Goal: Information Seeking & Learning: Learn about a topic

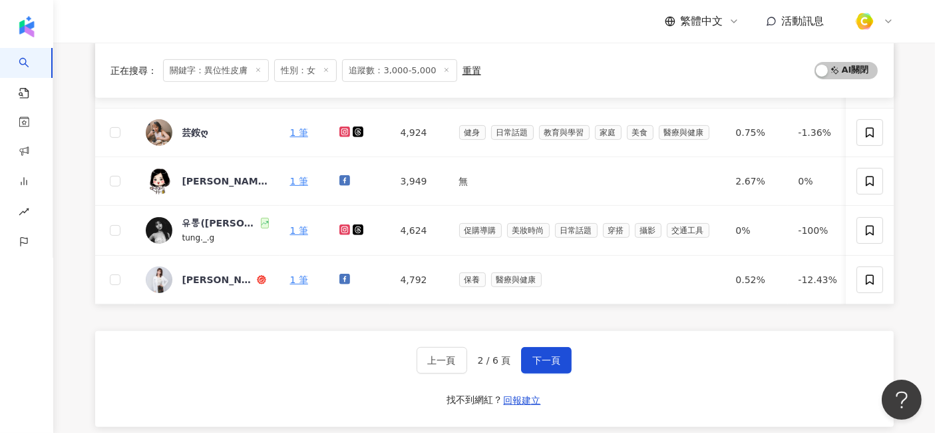
scroll to position [574, 0]
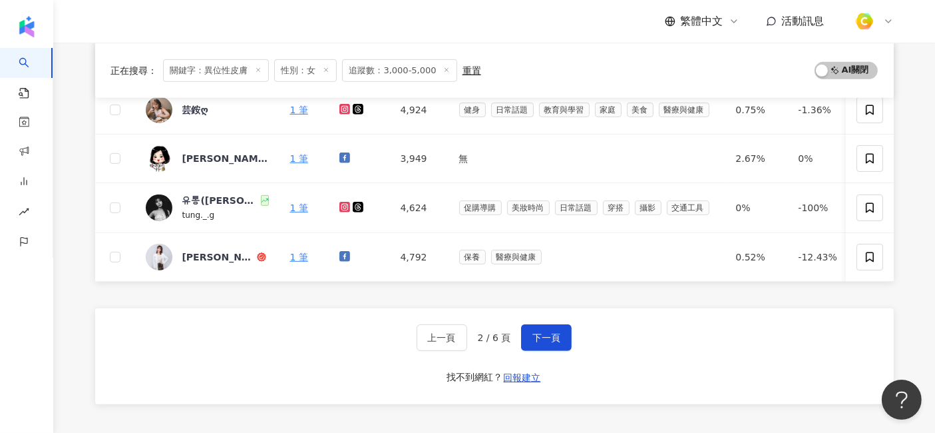
click at [460, 348] on div "上一頁 2 / 6 頁 下一頁 找不到網紅？ 回報建立" at bounding box center [494, 356] width 799 height 96
click at [460, 337] on button "下一頁" at bounding box center [546, 337] width 51 height 27
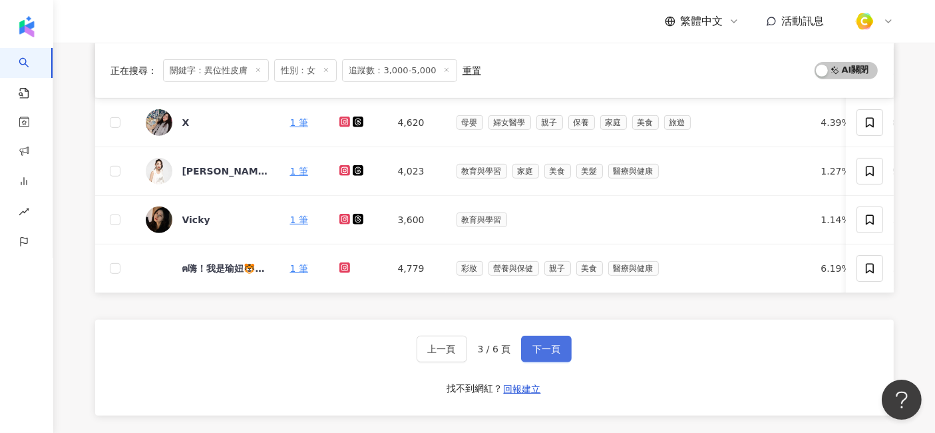
scroll to position [586, 0]
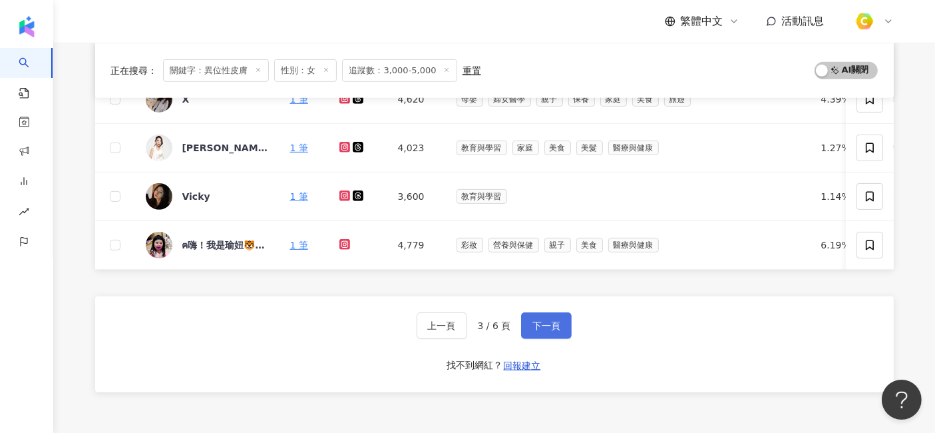
click at [460, 331] on span "下一頁" at bounding box center [546, 325] width 28 height 11
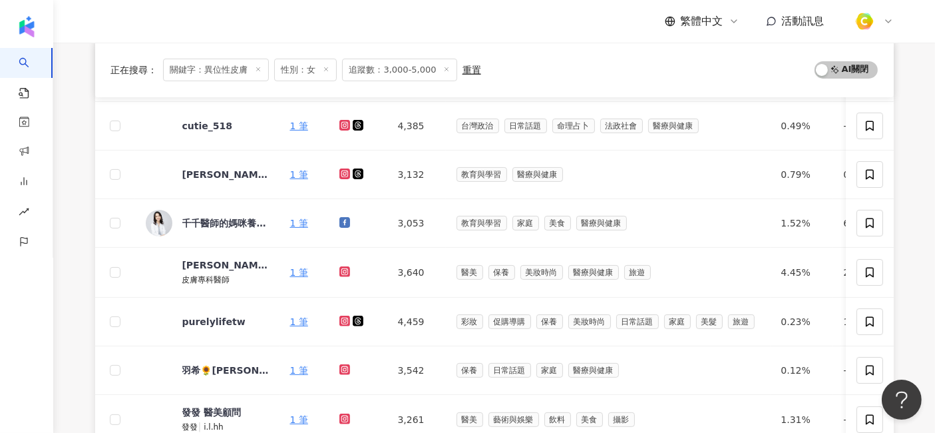
scroll to position [142, 0]
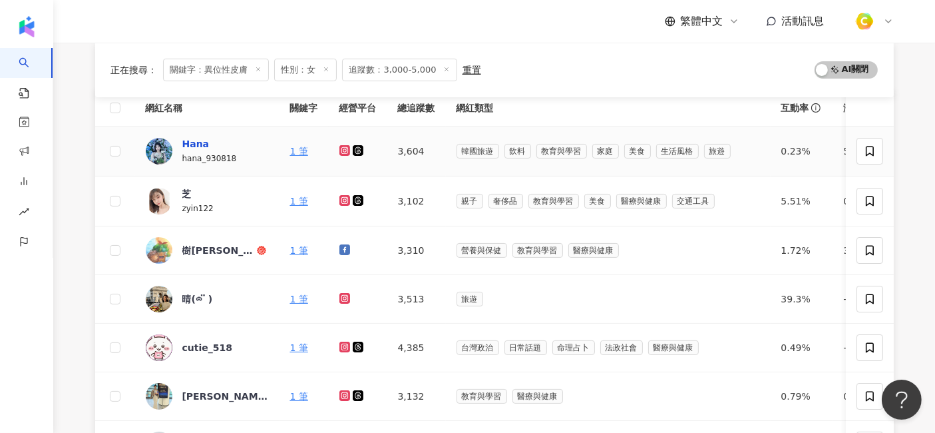
click at [190, 138] on div "Hana" at bounding box center [195, 143] width 27 height 13
click at [178, 188] on div "芝 zyin122" at bounding box center [207, 201] width 123 height 28
click at [213, 244] on div "樹果園丁的兒童健康筆記-兒科蔡昕育醫師" at bounding box center [218, 250] width 72 height 13
click at [208, 347] on div "cutie_518" at bounding box center [207, 347] width 50 height 13
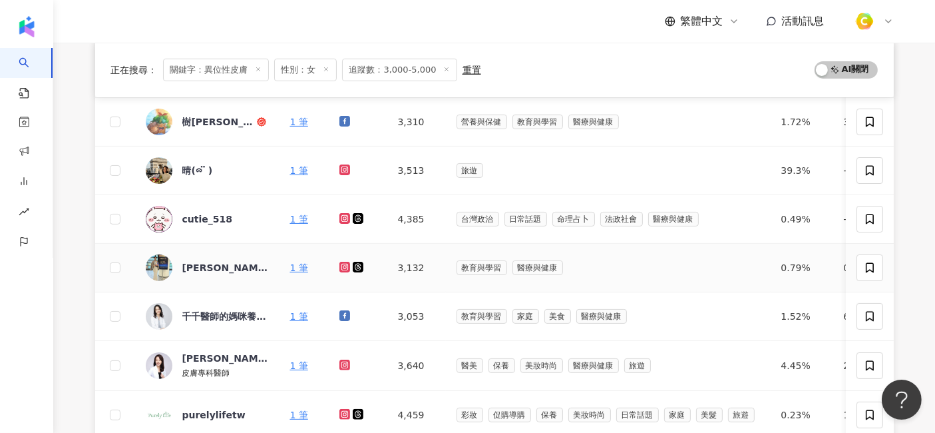
scroll to position [290, 0]
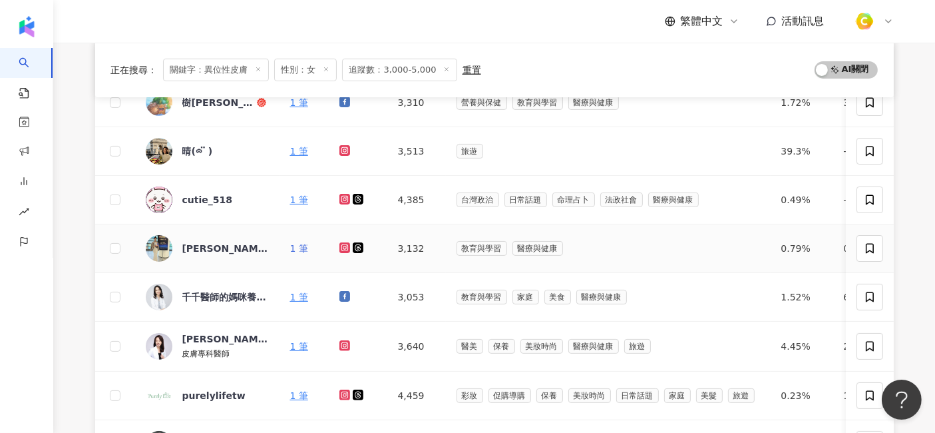
click at [304, 243] on link "1 筆" at bounding box center [299, 248] width 18 height 11
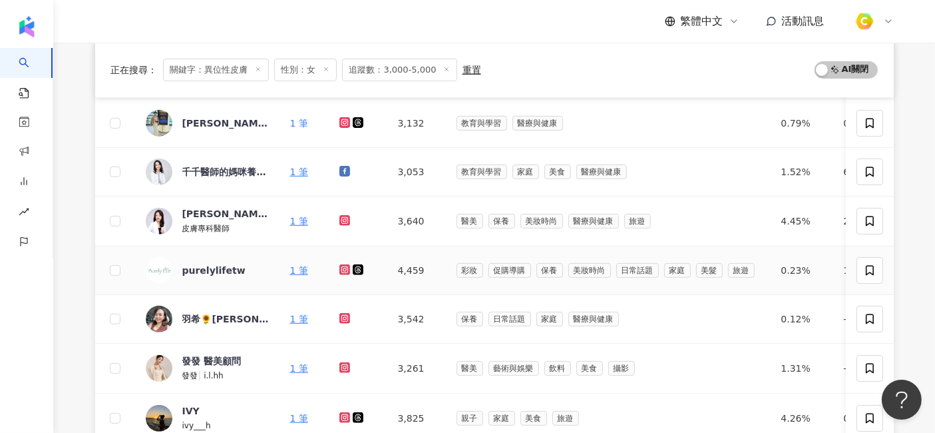
scroll to position [437, 0]
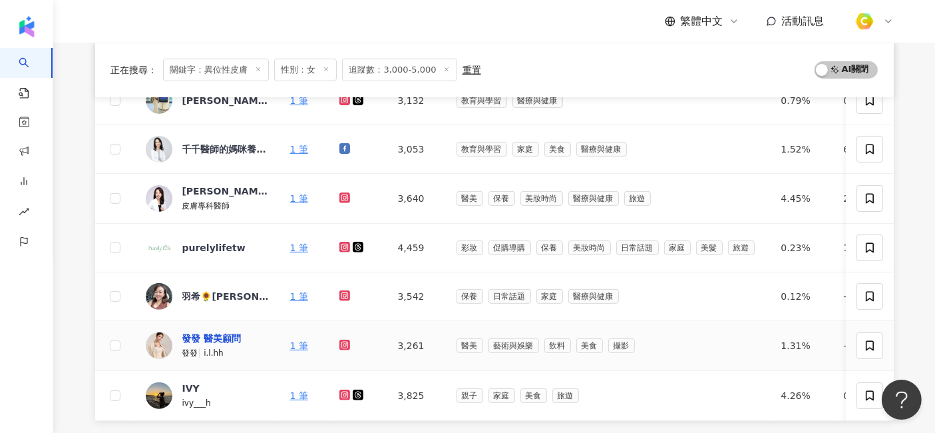
click at [224, 339] on div "發發 醫美顧問" at bounding box center [211, 337] width 59 height 13
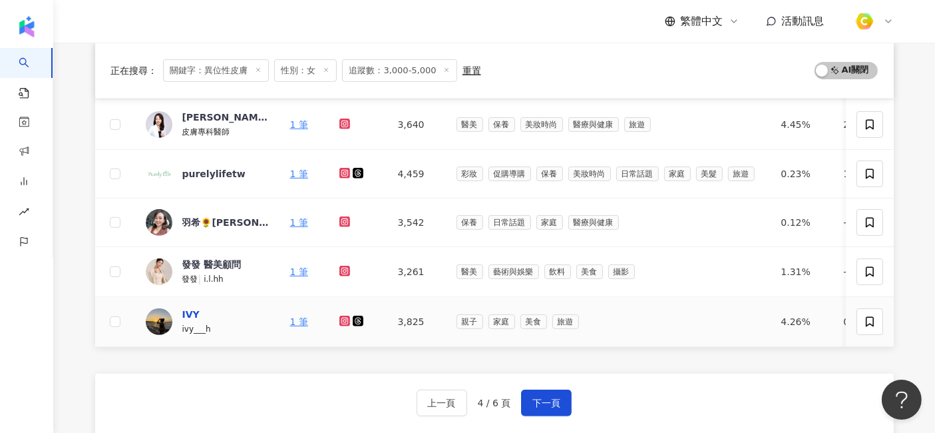
click at [192, 307] on div "IVY" at bounding box center [190, 313] width 17 height 13
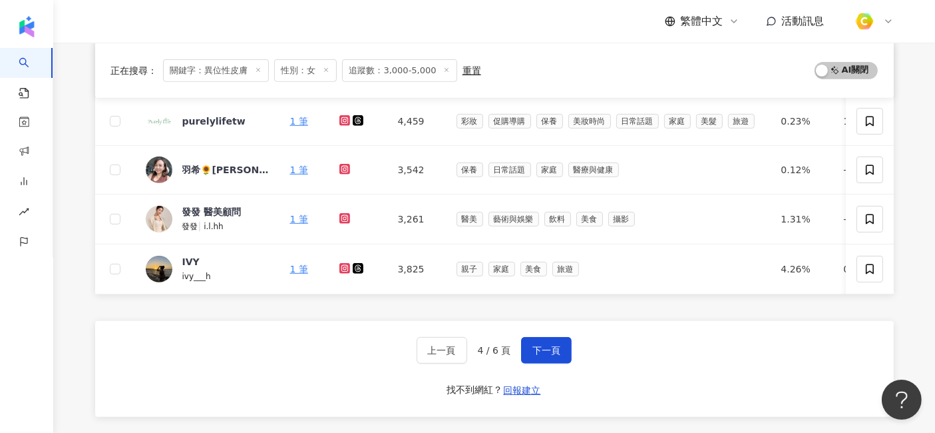
scroll to position [586, 0]
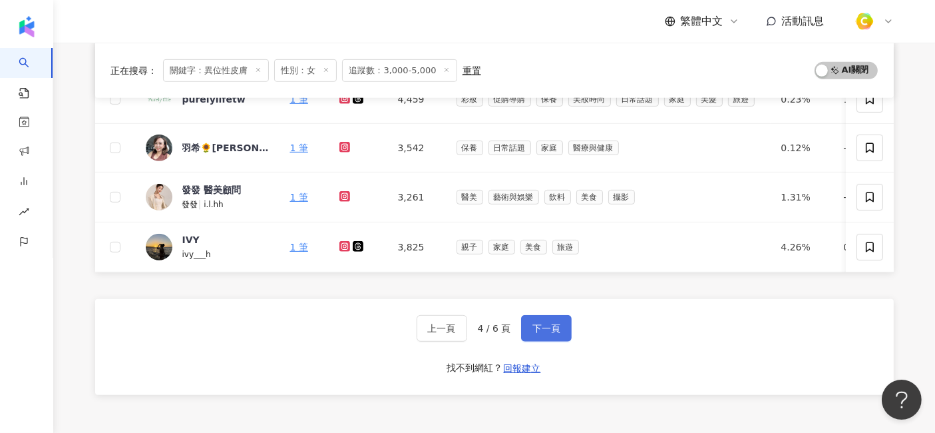
click at [460, 324] on button "下一頁" at bounding box center [546, 328] width 51 height 27
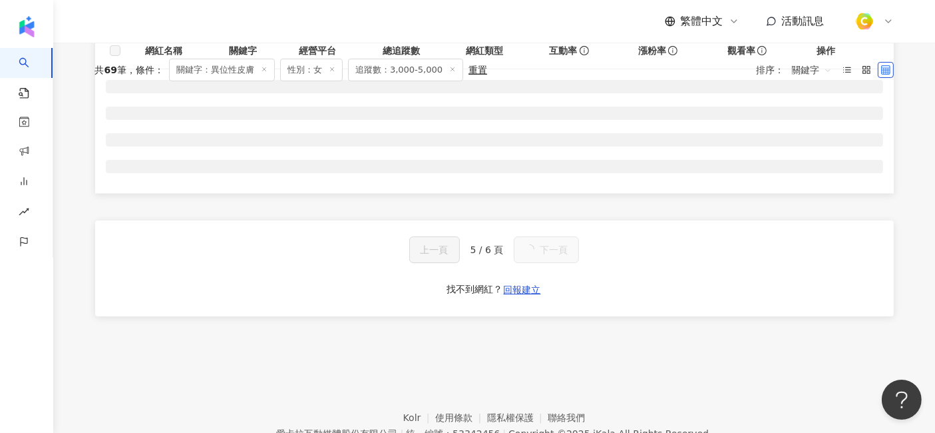
scroll to position [40, 0]
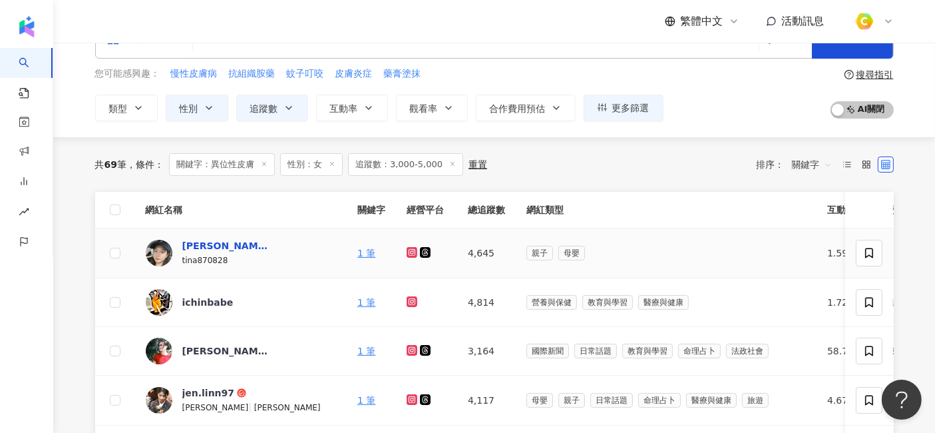
click at [206, 240] on div "張婷婷ᴀsʜʟᴇʏ" at bounding box center [225, 245] width 87 height 13
click at [232, 344] on div "田 靖Queena✨🪐" at bounding box center [225, 350] width 87 height 13
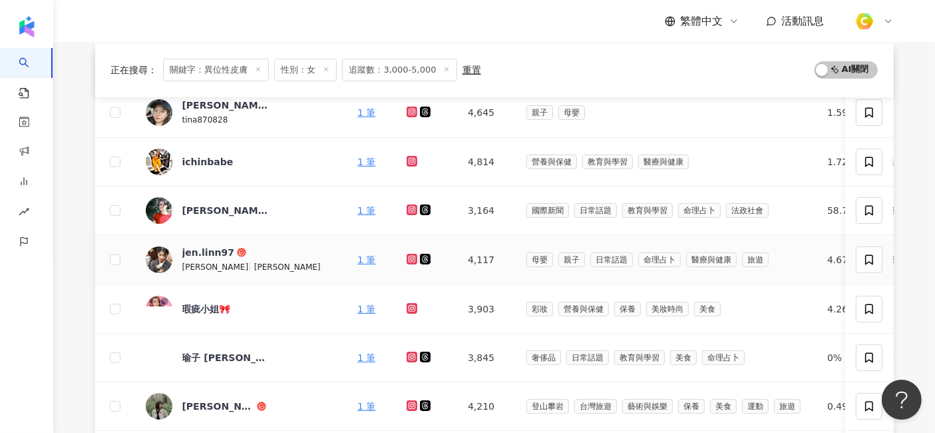
scroll to position [188, 0]
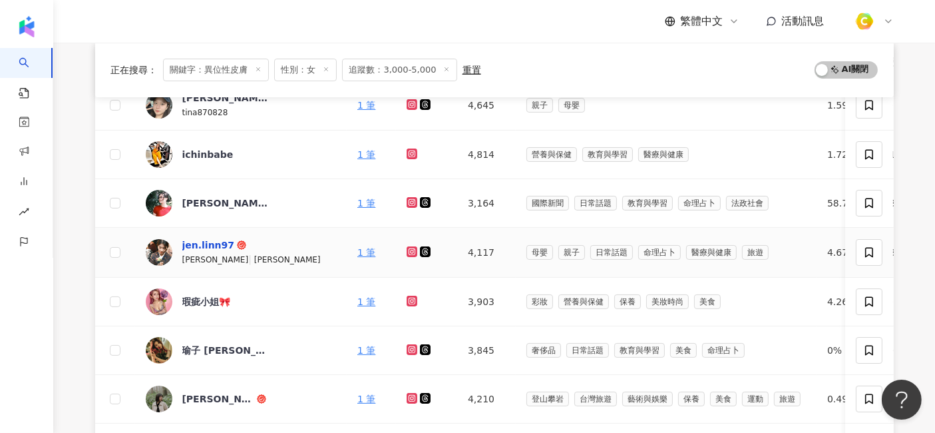
click at [216, 245] on div "jen.linn97" at bounding box center [208, 244] width 53 height 13
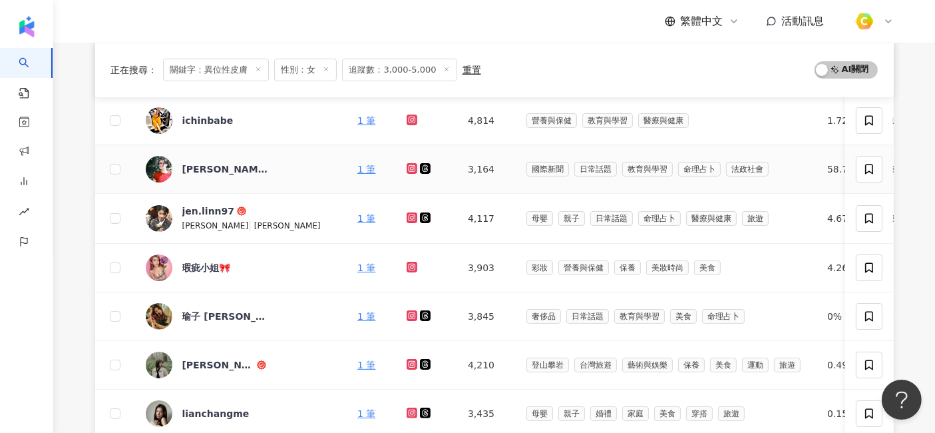
scroll to position [296, 0]
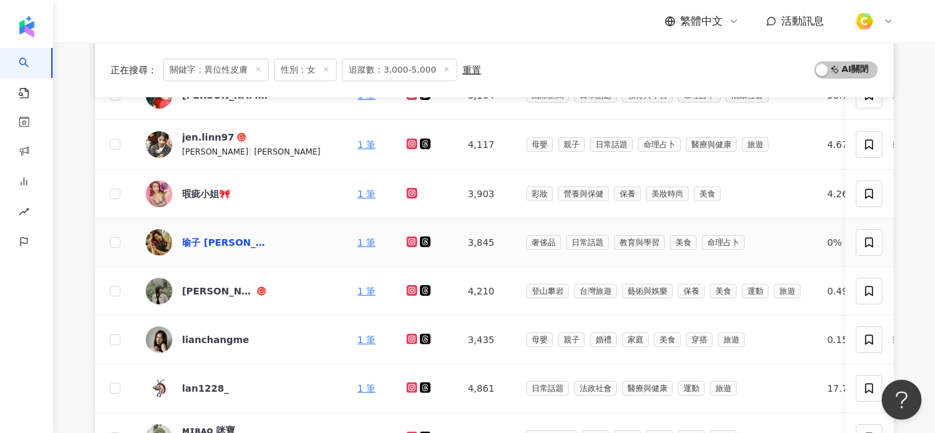
click at [218, 236] on div "瑜子 Shena ✨台中醫美諮詢" at bounding box center [225, 242] width 87 height 13
click at [201, 246] on div "瑜子 Shena ✨台中醫美諮詢" at bounding box center [225, 242] width 87 height 27
click at [207, 290] on div "Silvia ᵕ̈" at bounding box center [218, 290] width 72 height 13
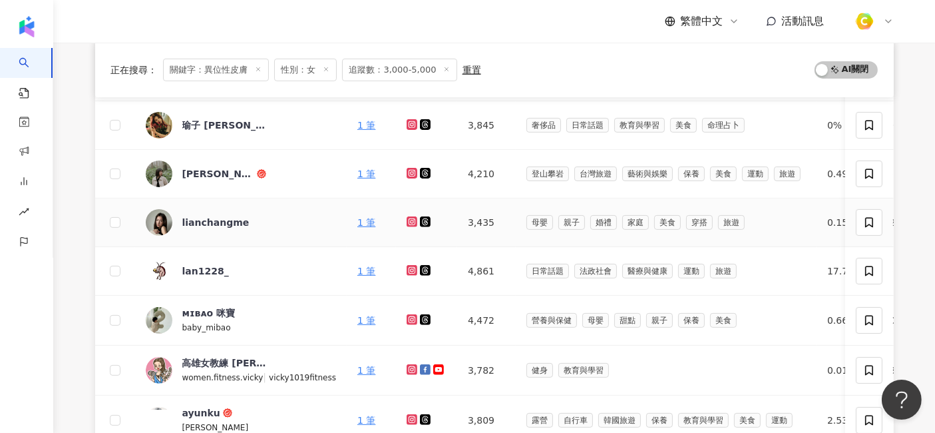
scroll to position [443, 0]
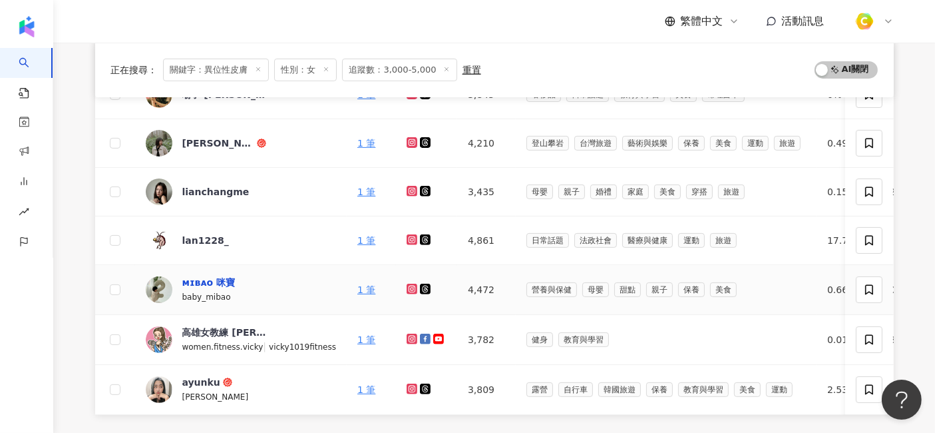
click at [205, 280] on div "ᴍɪʙᴀᴏ 咪寶" at bounding box center [208, 282] width 53 height 13
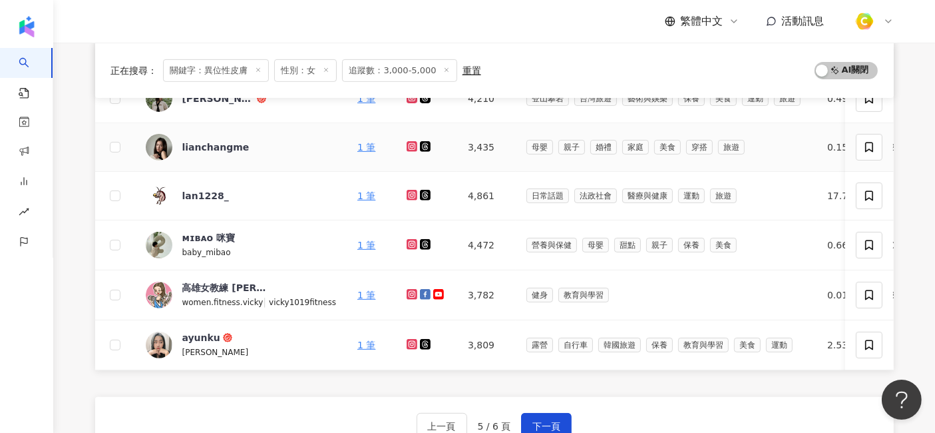
scroll to position [517, 0]
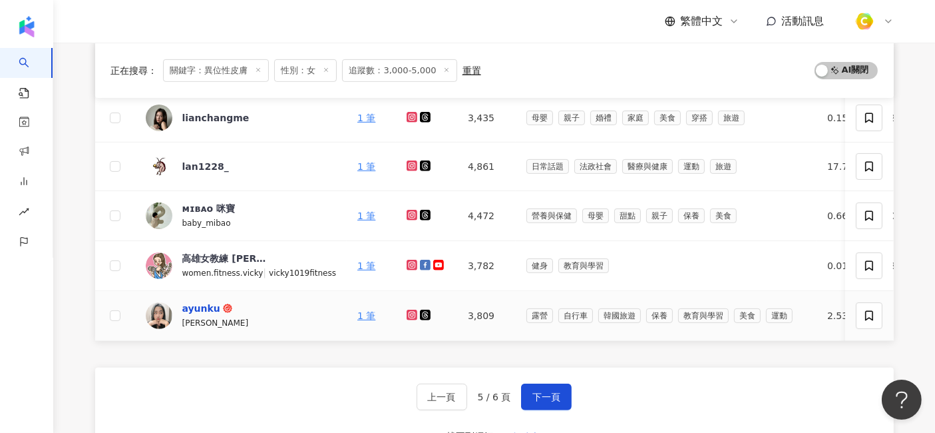
click at [208, 301] on div "ayunku" at bounding box center [201, 307] width 38 height 13
click at [460, 402] on span "下一頁" at bounding box center [546, 396] width 28 height 11
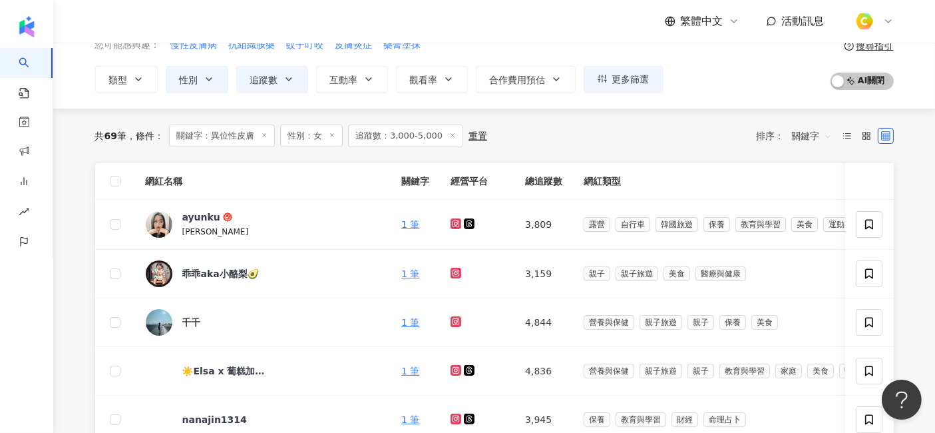
scroll to position [74, 0]
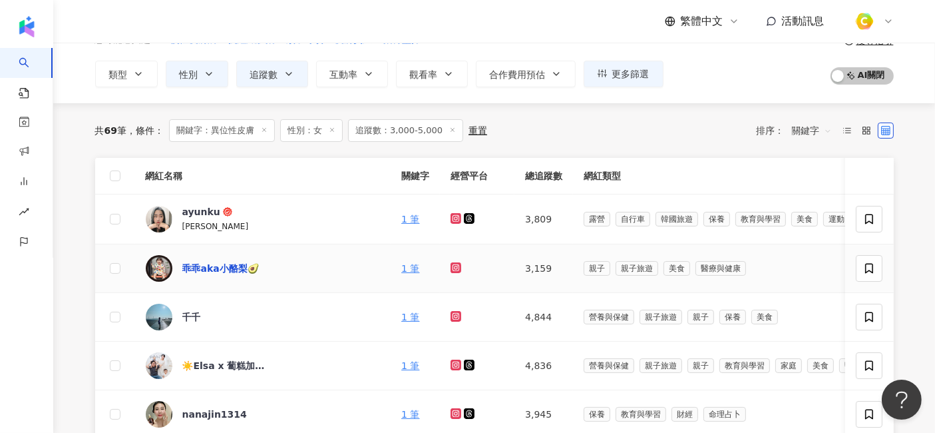
click at [230, 264] on div "乖乖aka小酪梨🥑" at bounding box center [220, 268] width 77 height 13
click at [195, 311] on div "千千" at bounding box center [191, 316] width 19 height 13
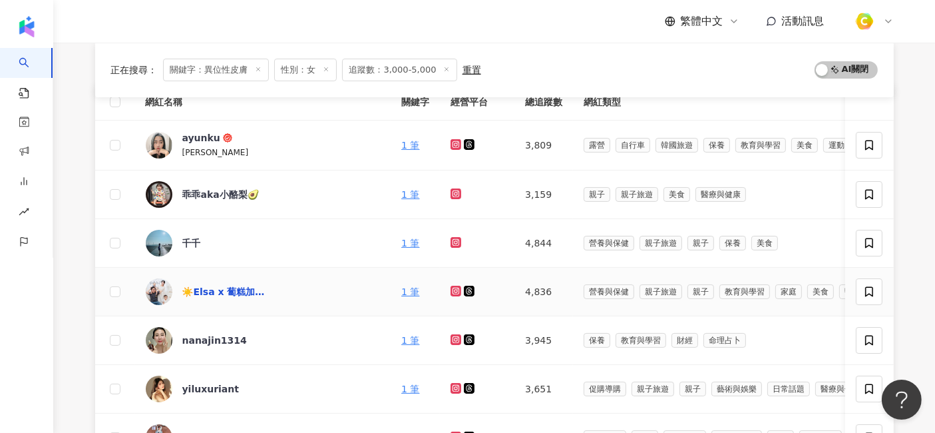
click at [238, 288] on div "☀️Elsa x 蔔糕加蛋🐯🐰二寶媽☀️" at bounding box center [225, 291] width 87 height 13
click at [228, 335] on div "nanajin1314" at bounding box center [214, 339] width 65 height 13
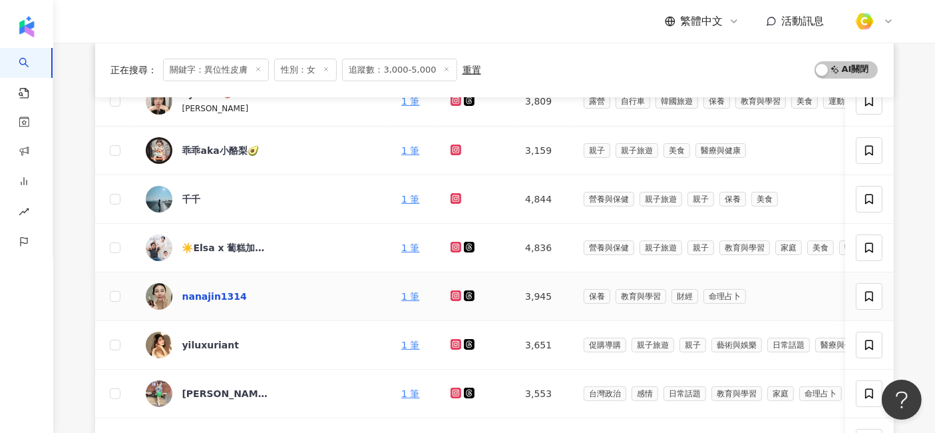
scroll to position [222, 0]
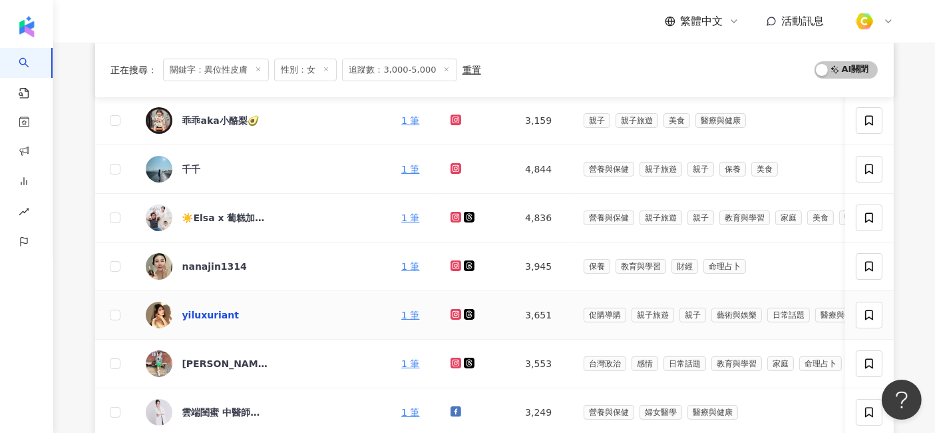
click at [199, 315] on div "yiluxuriant" at bounding box center [210, 314] width 57 height 13
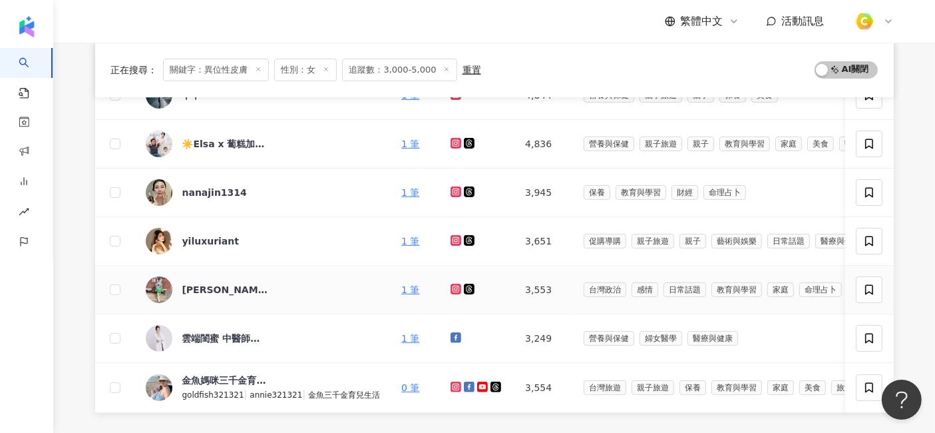
scroll to position [443, 0]
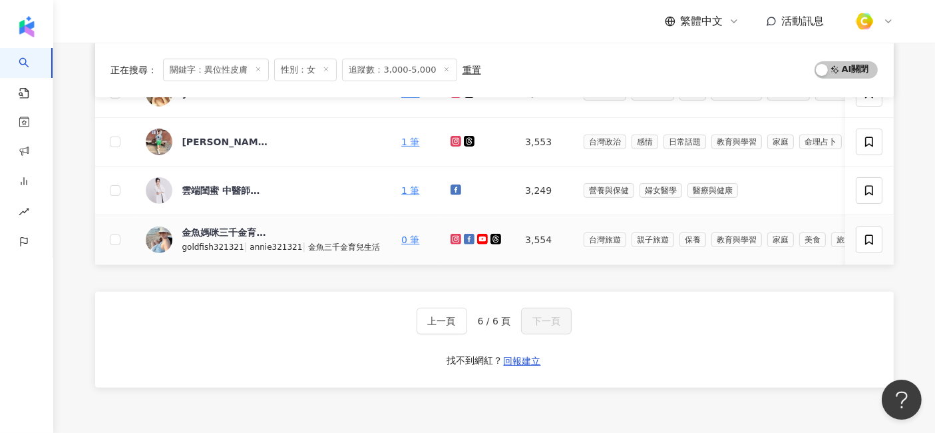
click at [251, 221] on td "金魚媽咪三千金育兒日誌 goldfish321321 | annie321321 | 金魚三千金育兒生活" at bounding box center [263, 240] width 256 height 50
click at [246, 229] on div "金魚媽咪三千金育兒日誌" at bounding box center [225, 232] width 87 height 13
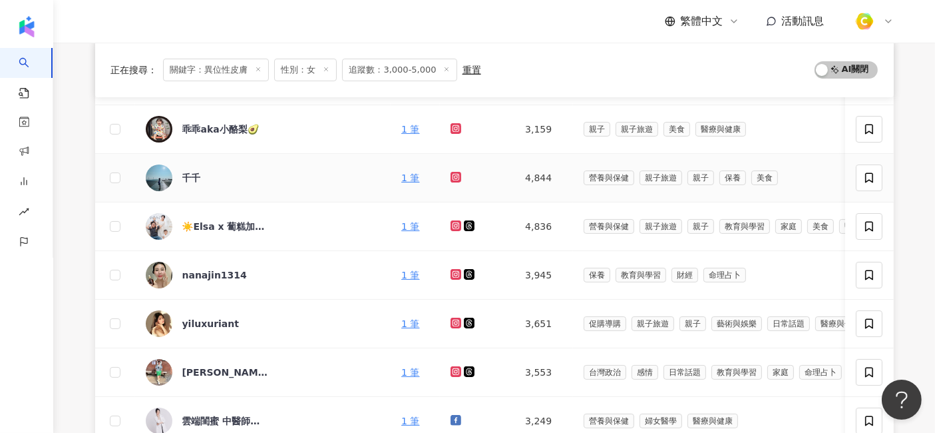
scroll to position [296, 0]
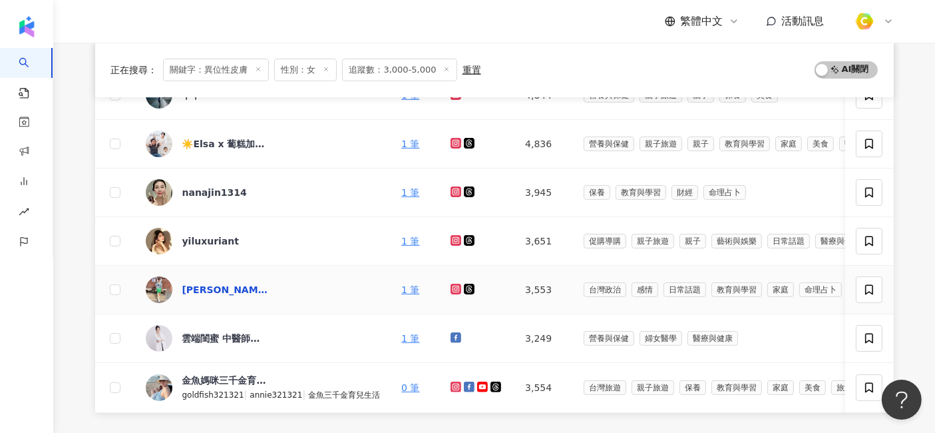
click at [204, 288] on div "王筱茵" at bounding box center [225, 289] width 87 height 13
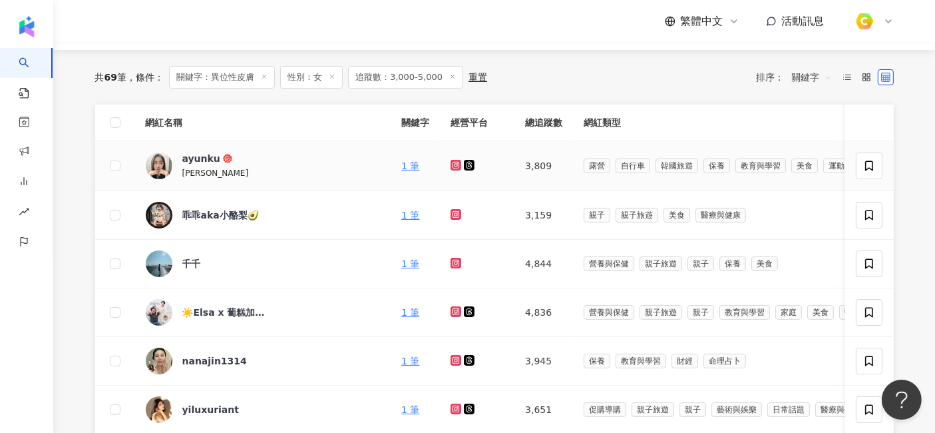
scroll to position [0, 0]
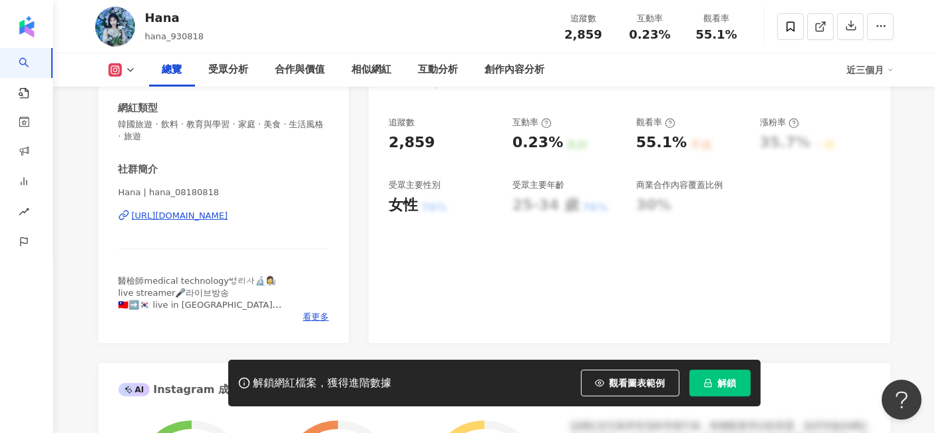
click at [228, 219] on div "https://www.instagram.com/hana_08180818/" at bounding box center [180, 216] width 97 height 12
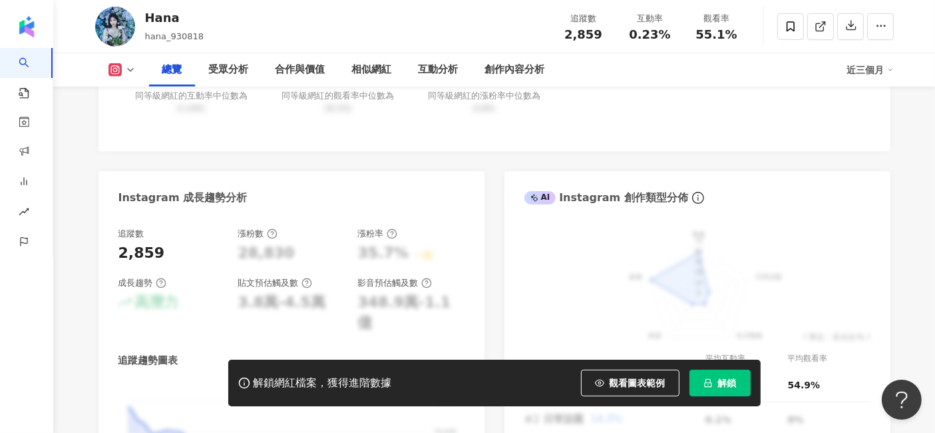
scroll to position [887, 0]
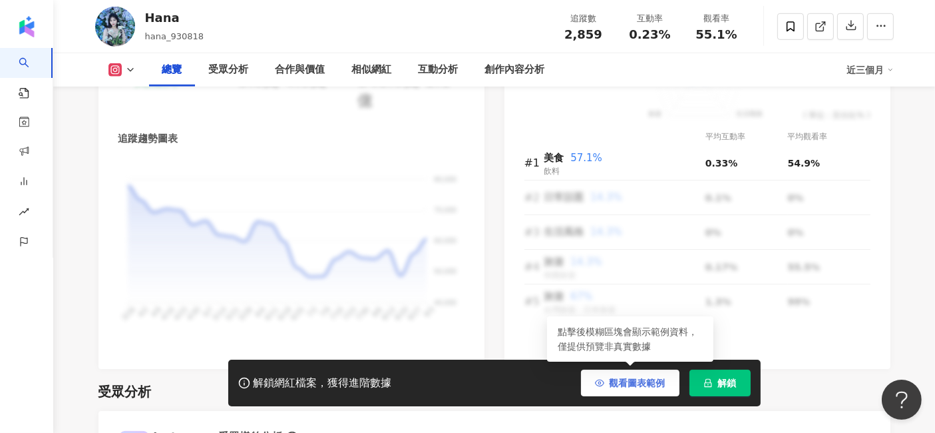
click at [642, 387] on span "觀看圖表範例" at bounding box center [638, 382] width 56 height 11
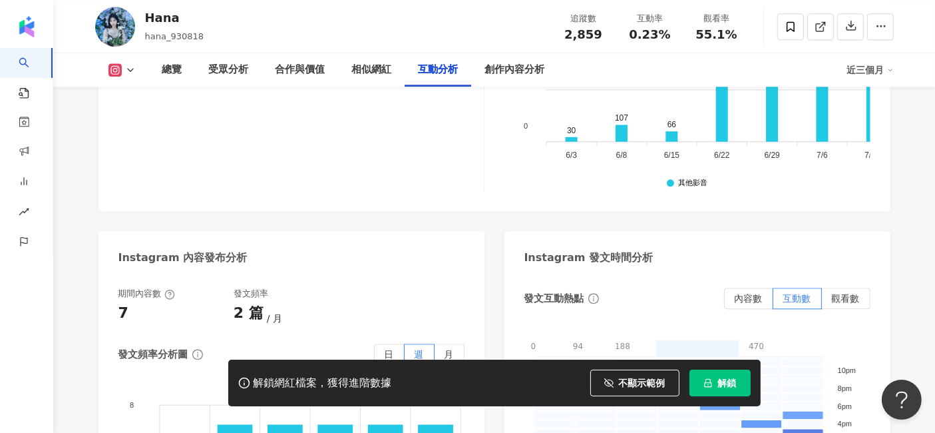
scroll to position [3476, 0]
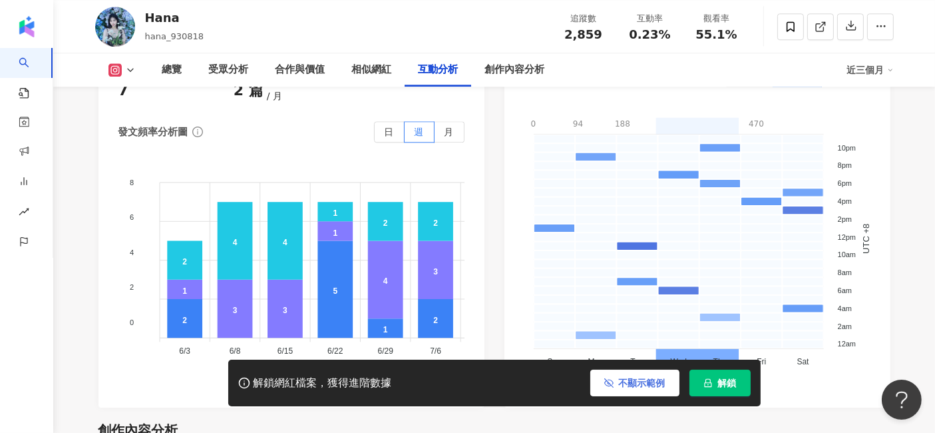
click at [636, 383] on span "不顯示範例" at bounding box center [642, 382] width 47 height 11
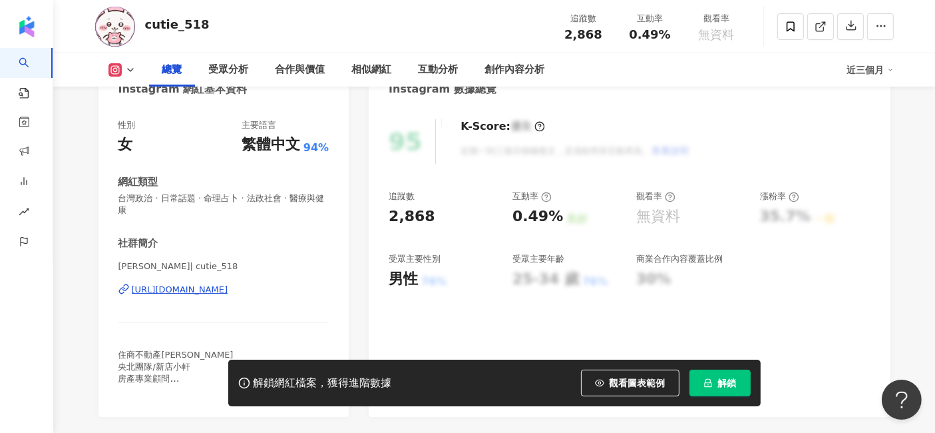
click at [228, 288] on div "https://www.instagram.com/cutie_518/" at bounding box center [180, 290] width 97 height 12
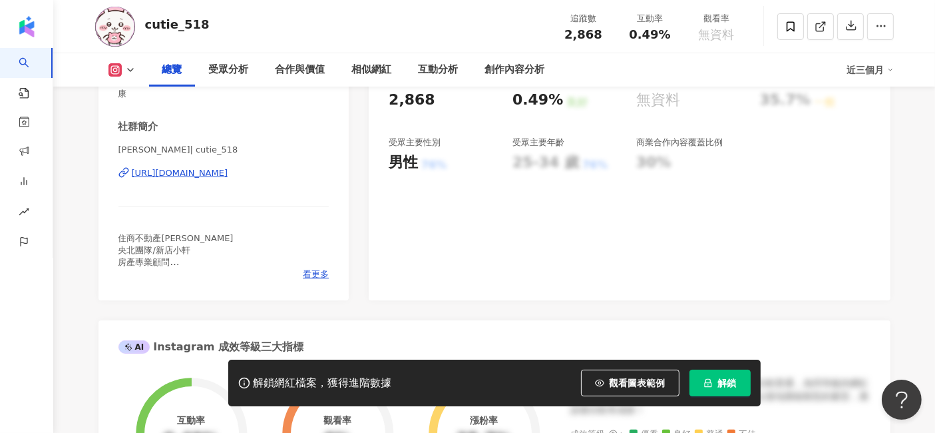
scroll to position [296, 0]
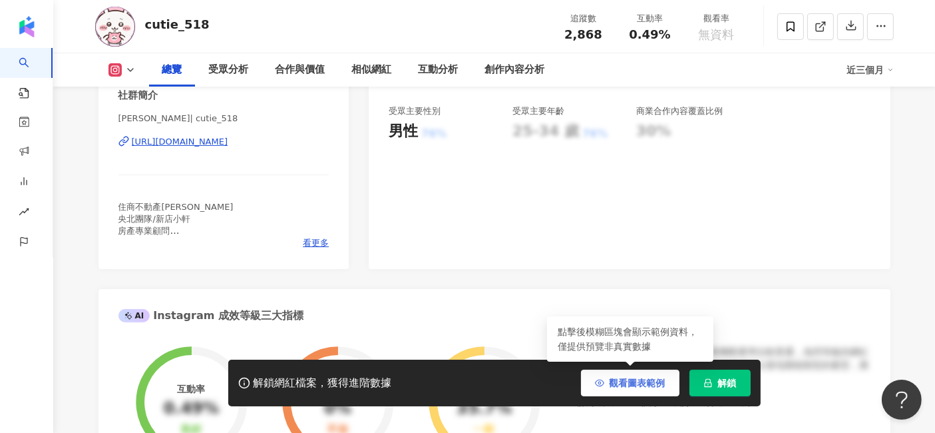
click at [618, 383] on span "觀看圖表範例" at bounding box center [638, 382] width 56 height 11
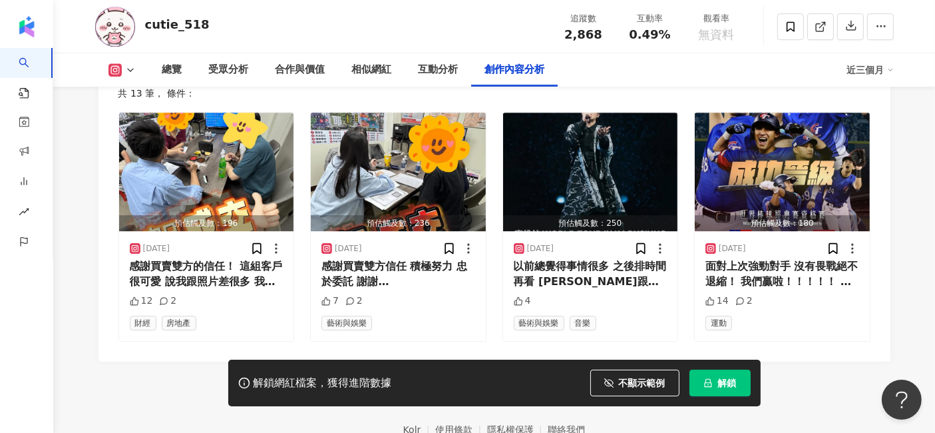
scroll to position [4215, 0]
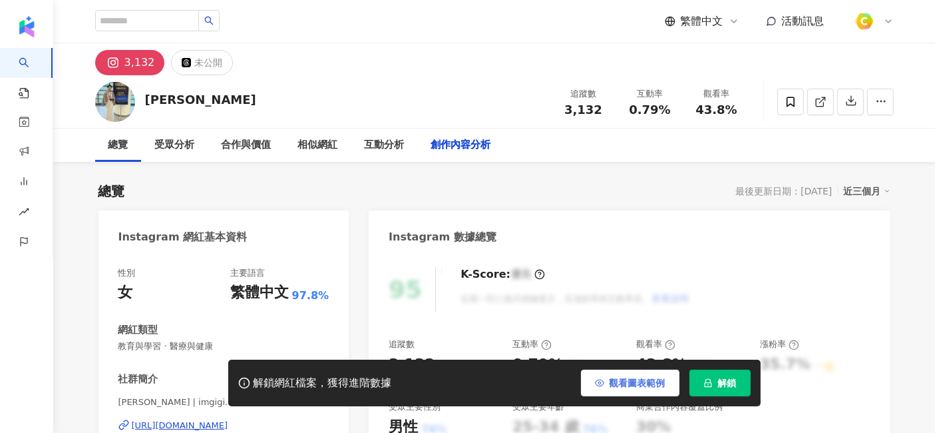
click at [603, 385] on icon "button" at bounding box center [599, 382] width 9 height 9
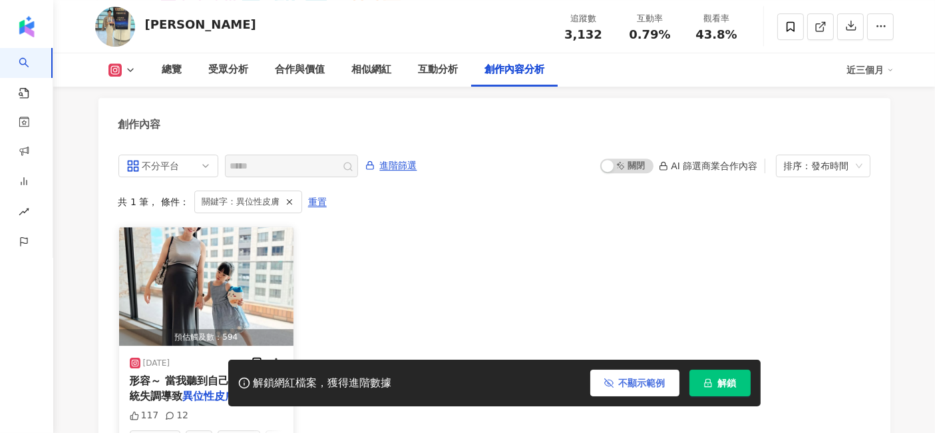
scroll to position [4140, 0]
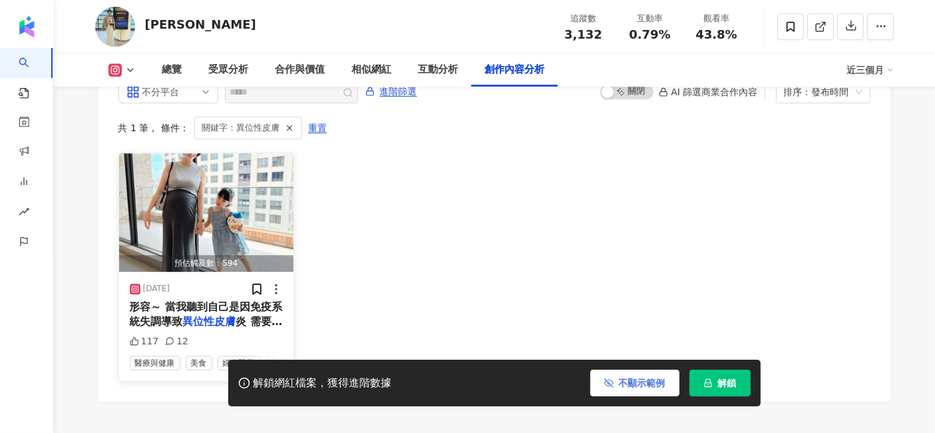
click at [205, 315] on mark "異位性皮膚" at bounding box center [209, 321] width 53 height 13
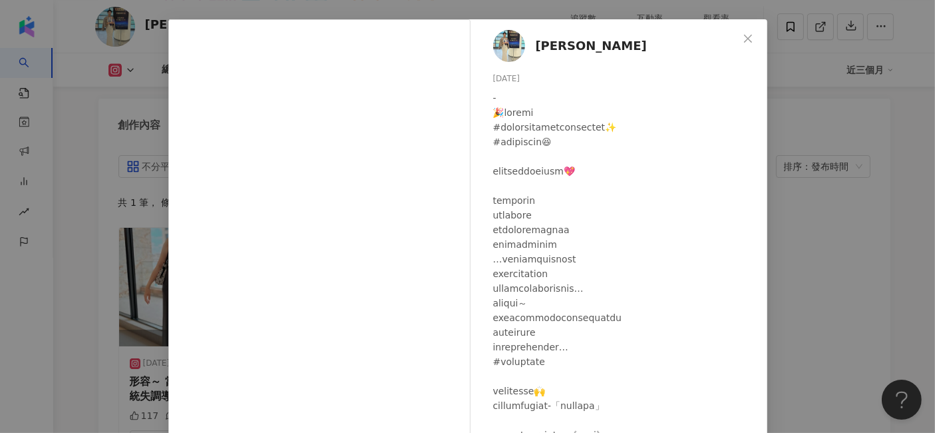
scroll to position [0, 0]
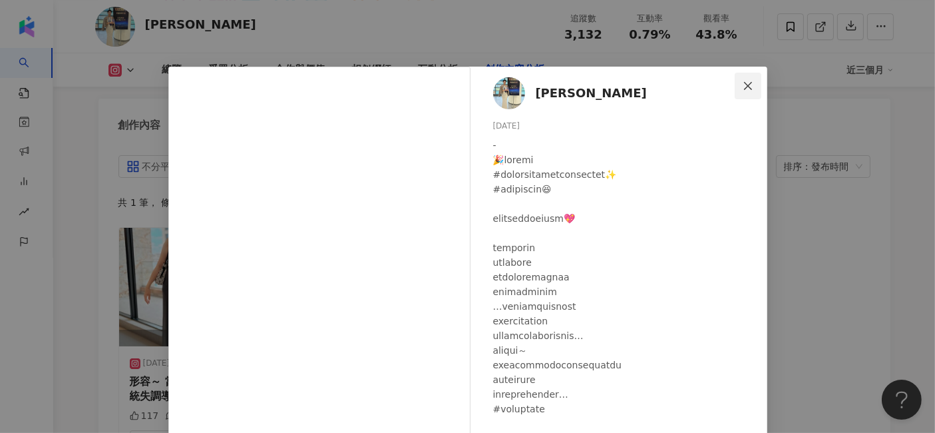
click at [744, 81] on icon "close" at bounding box center [748, 85] width 8 height 8
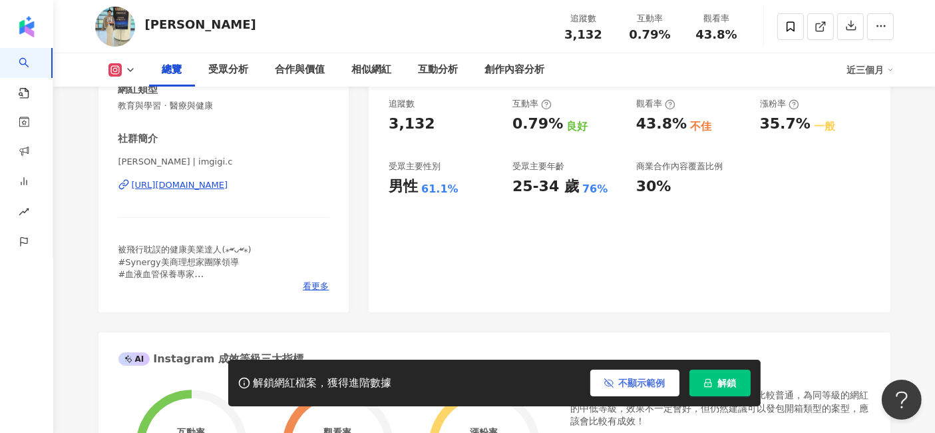
scroll to position [146, 0]
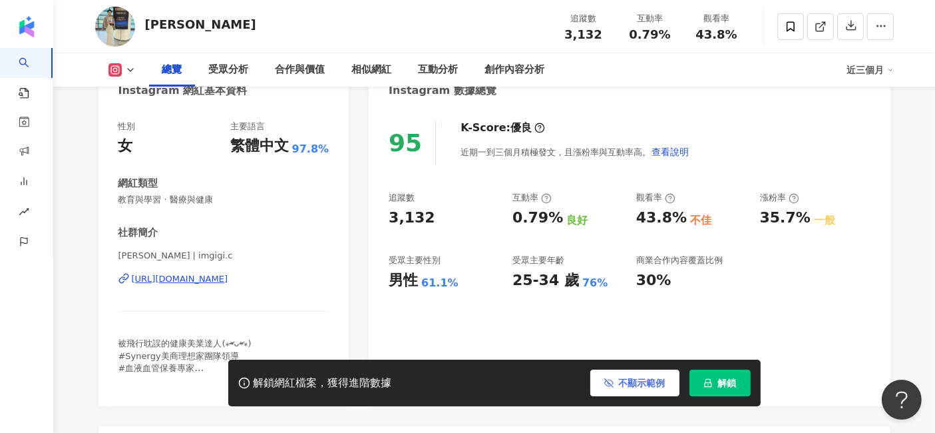
click at [228, 276] on div "https://www.instagram.com/imgigi.c/" at bounding box center [180, 279] width 97 height 12
click at [172, 278] on div "https://www.instagram.com/imgigi.c/" at bounding box center [180, 279] width 97 height 12
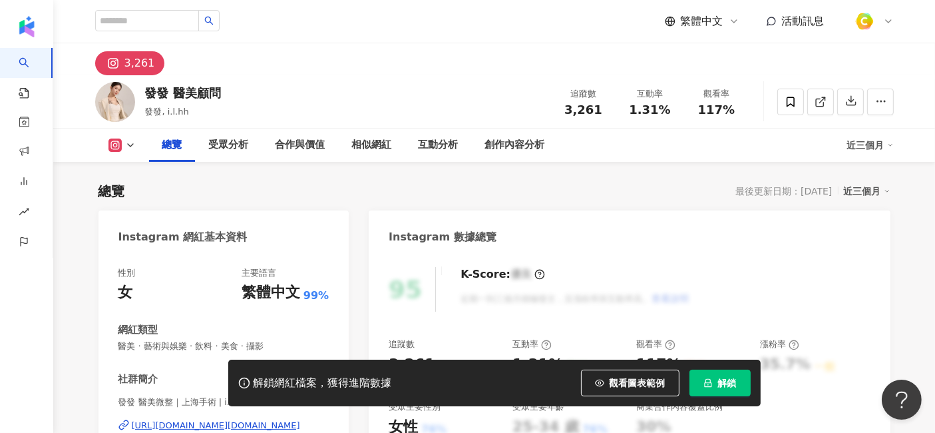
click at [618, 385] on span "觀看圖表範例" at bounding box center [638, 382] width 56 height 11
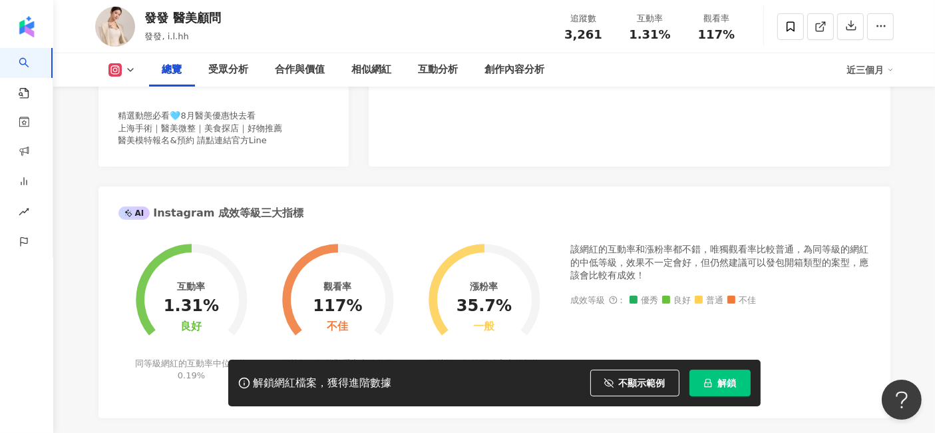
scroll to position [222, 0]
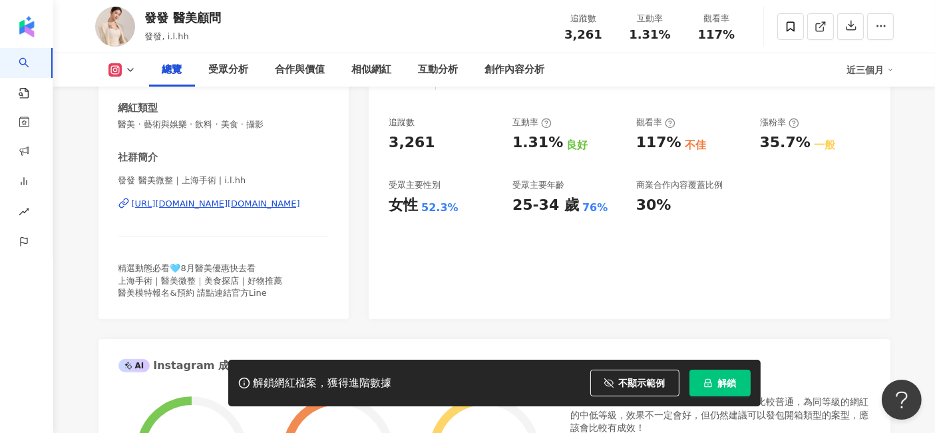
click at [241, 205] on div "https://www.instagram.com/i.l.hh/" at bounding box center [216, 204] width 168 height 12
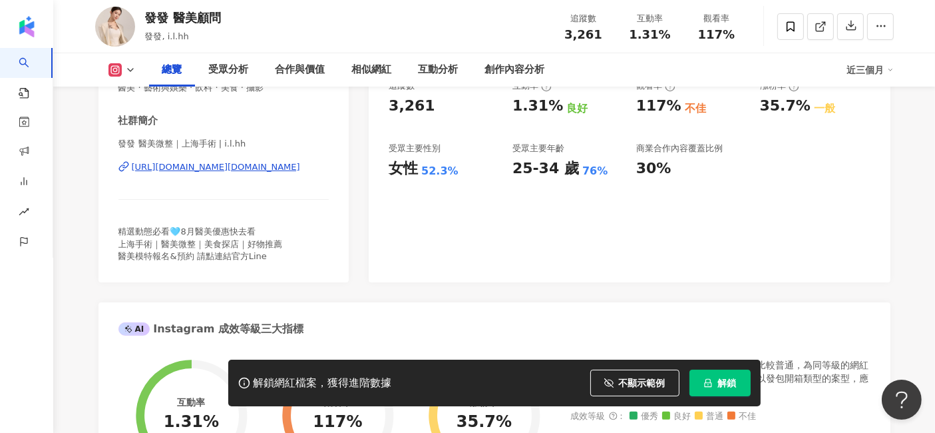
scroll to position [148, 0]
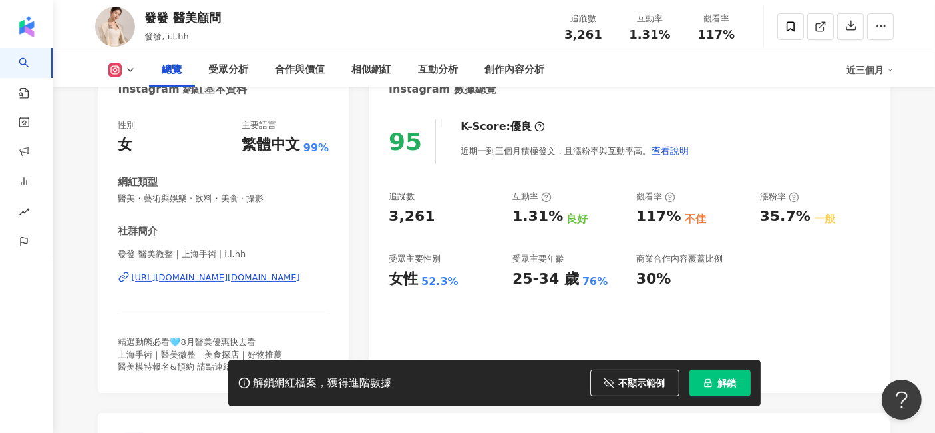
click at [180, 278] on div "https://www.instagram.com/i.l.hh/" at bounding box center [216, 278] width 168 height 12
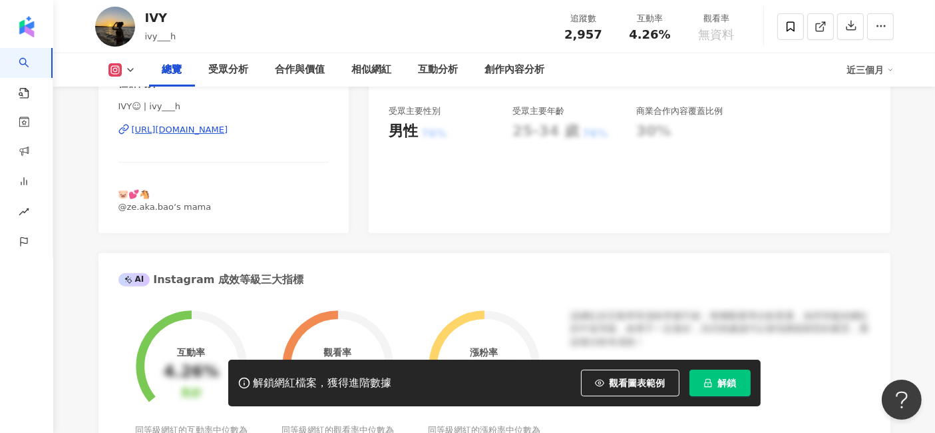
click at [228, 132] on div "[URL][DOMAIN_NAME]" at bounding box center [180, 130] width 97 height 12
drag, startPoint x: 630, startPoint y: 372, endPoint x: 655, endPoint y: 303, distance: 73.5
click at [627, 371] on button "觀看圖表範例" at bounding box center [630, 382] width 99 height 27
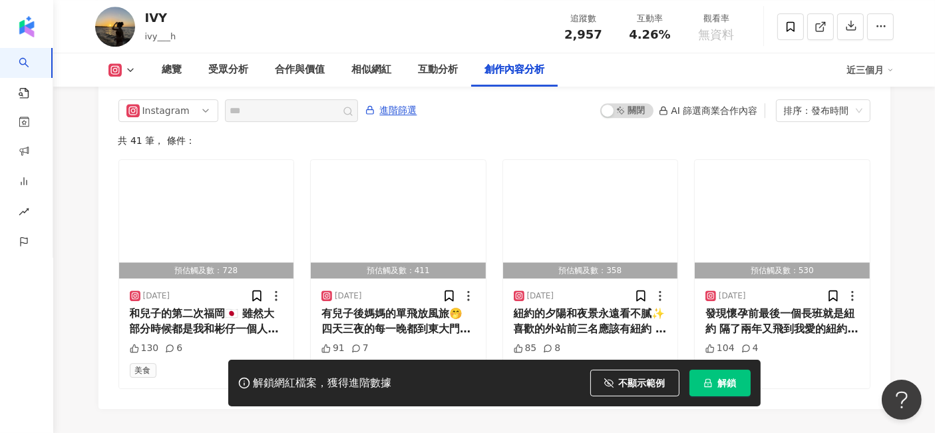
scroll to position [4141, 0]
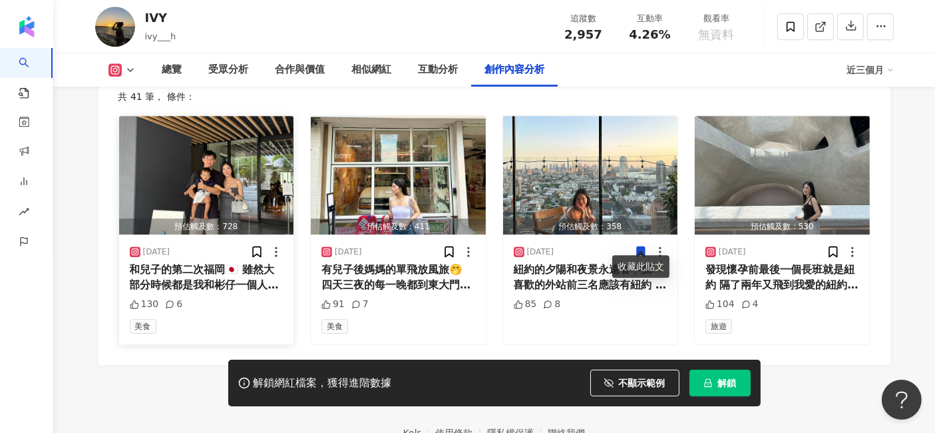
click at [246, 272] on div "和兒子的第二次福岡🇯🇵 雖然大部分時候都是我和彬仔一個人先一打一另一個人吃 吃好了再互換😅 但大部分想吃的餐廳幾乎都吃到了 逛街也是可以說是整路都掛在我們兩個…" at bounding box center [207, 277] width 154 height 30
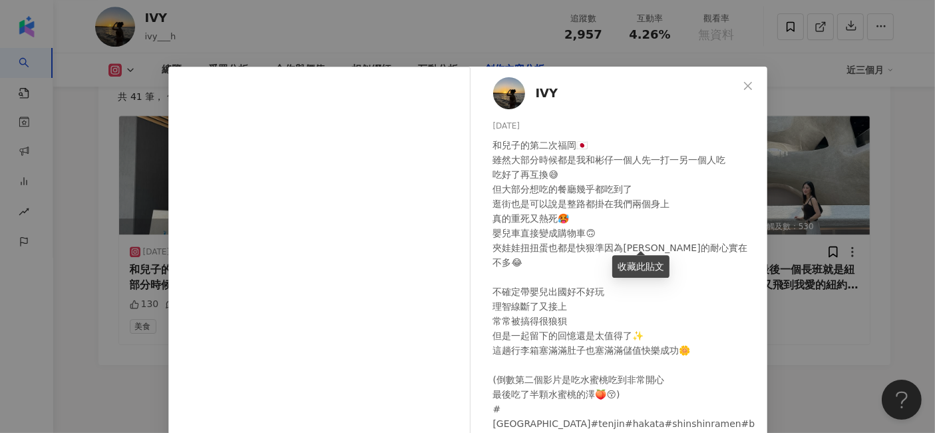
scroll to position [74, 0]
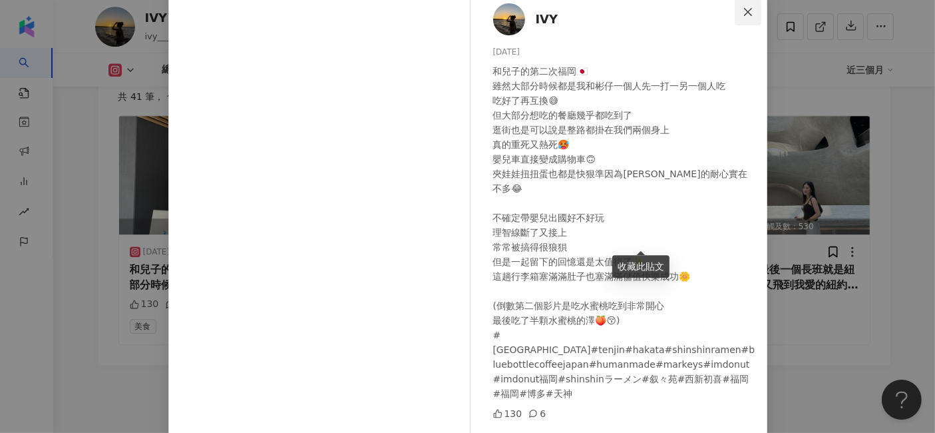
click at [753, 13] on span "Close" at bounding box center [748, 12] width 27 height 11
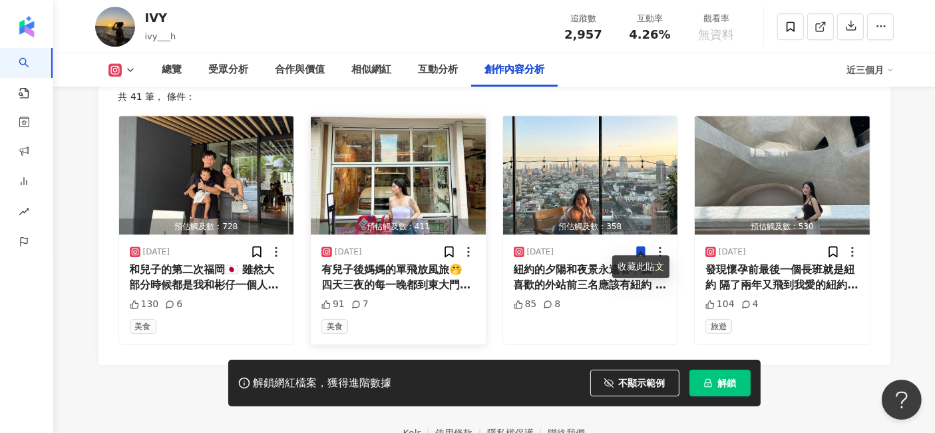
click at [367, 271] on div "有兒子後媽媽的單飛放風旅🤭 四天三夜的每一晚都到東大門報到把握季末折扣 每天都搞到天亮才睡 然後中午就出門 真的當自己韓貨老闆娘在逛(蕭婆) 烤肉蛤蜊麵一隻雞…" at bounding box center [398, 277] width 154 height 30
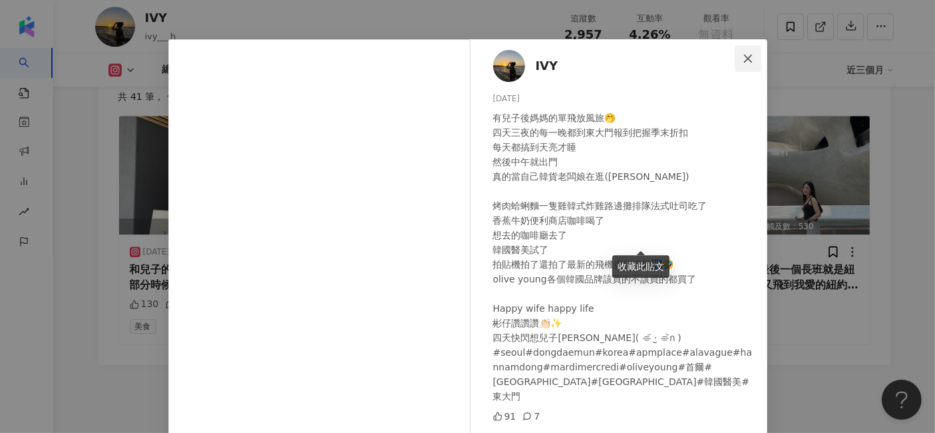
scroll to position [0, 0]
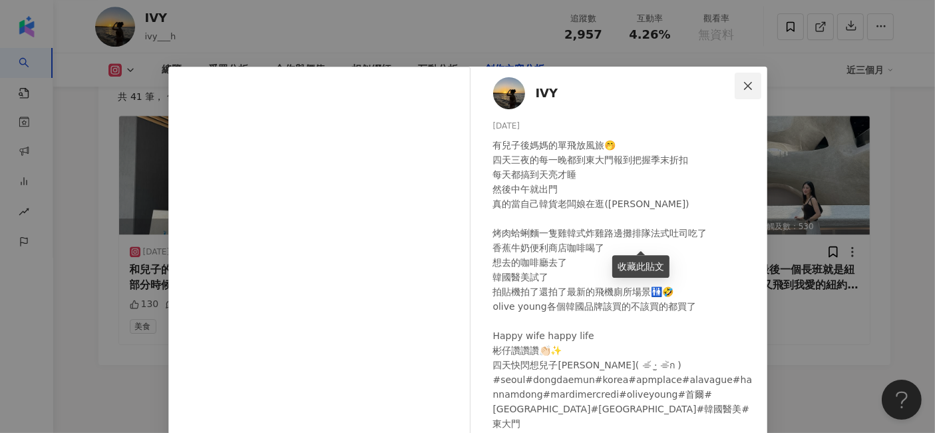
click at [746, 83] on icon "close" at bounding box center [748, 86] width 11 height 11
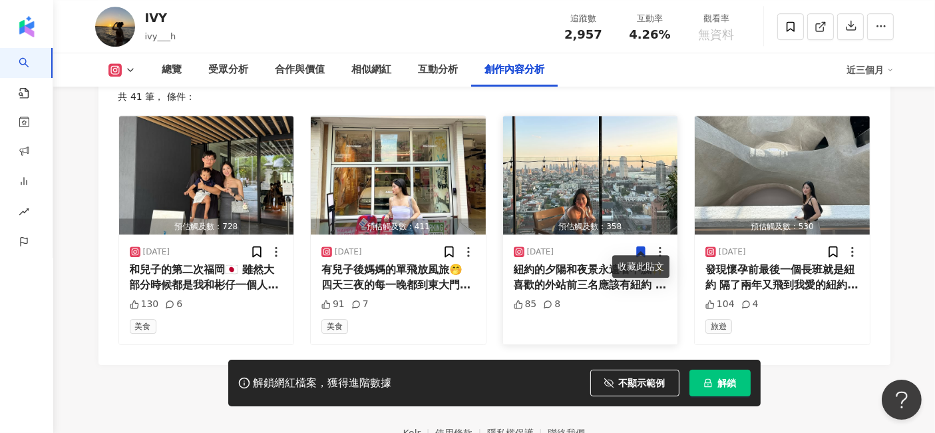
click at [557, 263] on div "紐約的夕陽和夜景永遠看不膩✨ 喜歡的外站前三名應該有紐約 但是超長程的飛時實在需要一些勇氣🥸 (尤其遇到很怪的姐的時候😶‍🌫️) #紐約#westlight#…" at bounding box center [591, 277] width 154 height 30
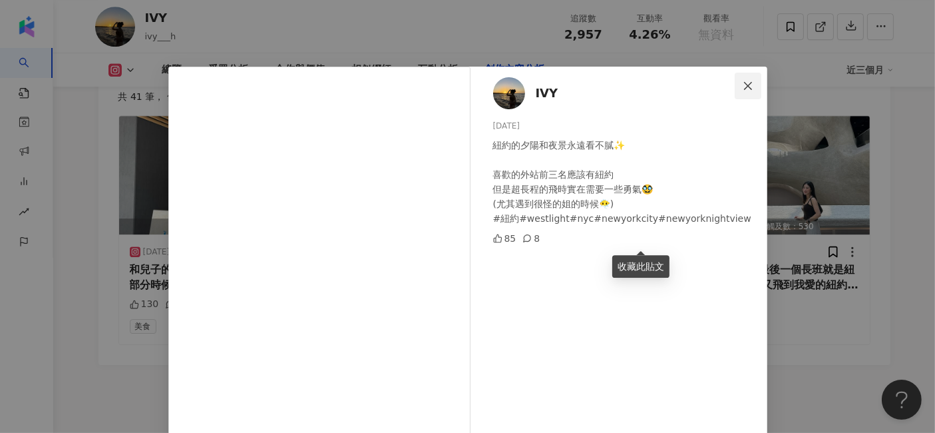
click at [749, 85] on span "Close" at bounding box center [748, 86] width 27 height 11
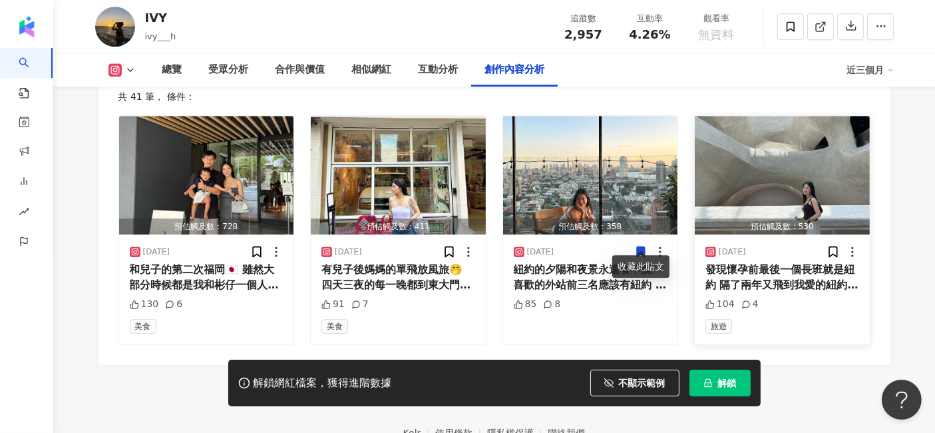
click at [759, 266] on div "發現懷孕前最後一個長班就是紐約 隔了兩年又飛到我愛的紐約了🇺🇸 碰上13年來紐約最熱的一天 除了在博物館真的熱到無法在室外活動🥵 終於去了自然歷史博物館的新館…" at bounding box center [782, 277] width 154 height 30
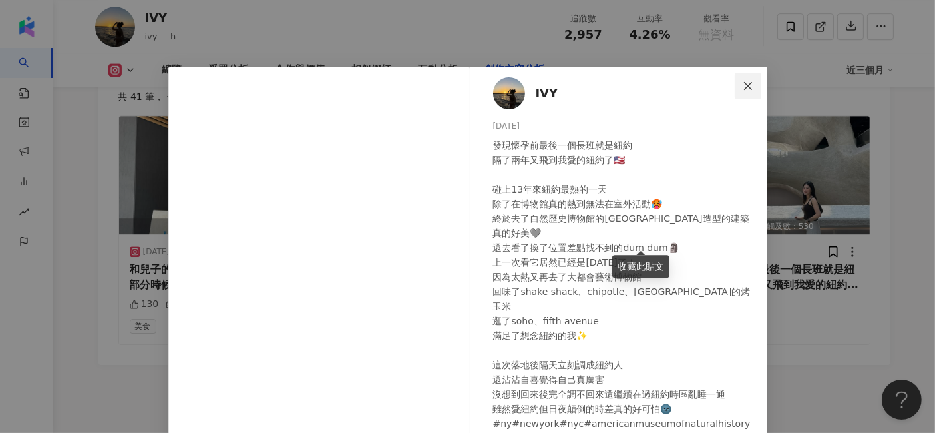
click at [749, 87] on span "Close" at bounding box center [748, 86] width 27 height 11
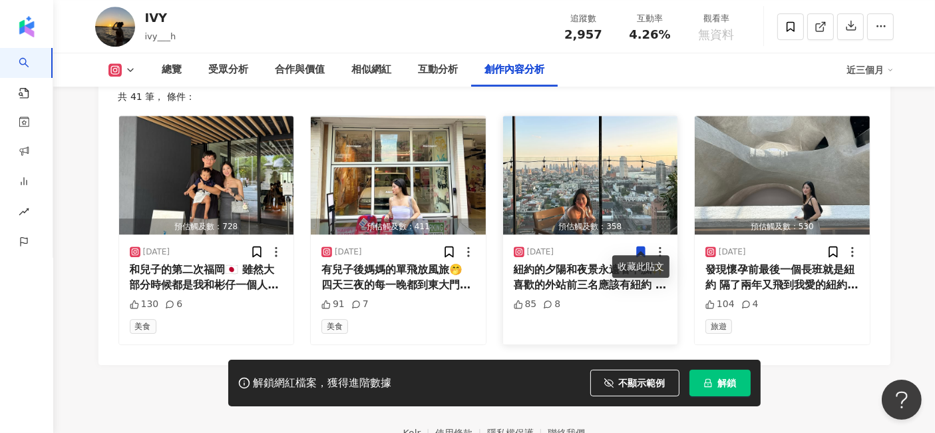
click at [637, 247] on icon at bounding box center [641, 252] width 8 height 10
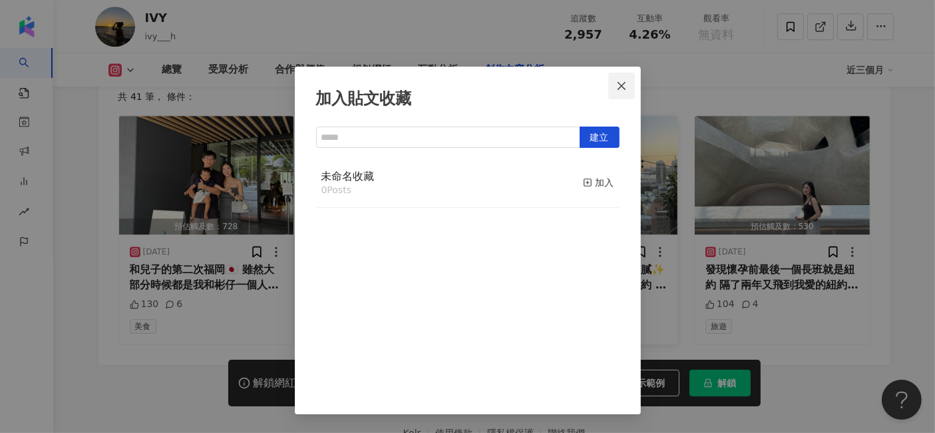
click at [618, 95] on button "Close" at bounding box center [621, 86] width 27 height 27
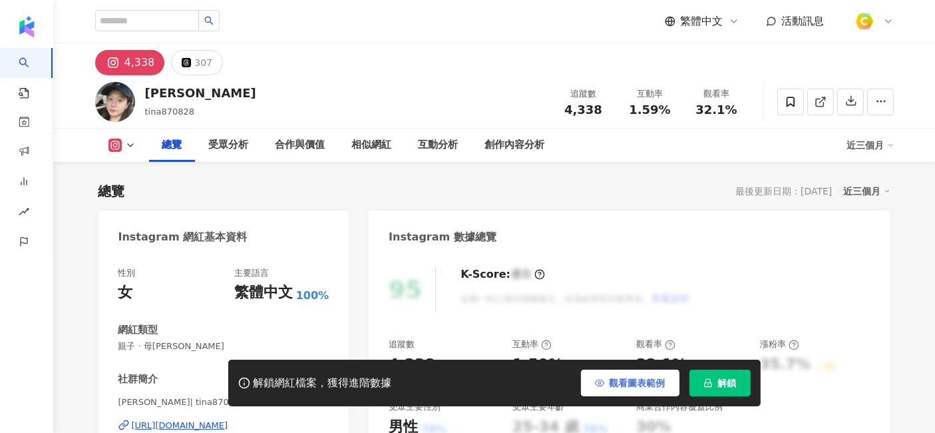
scroll to position [74, 0]
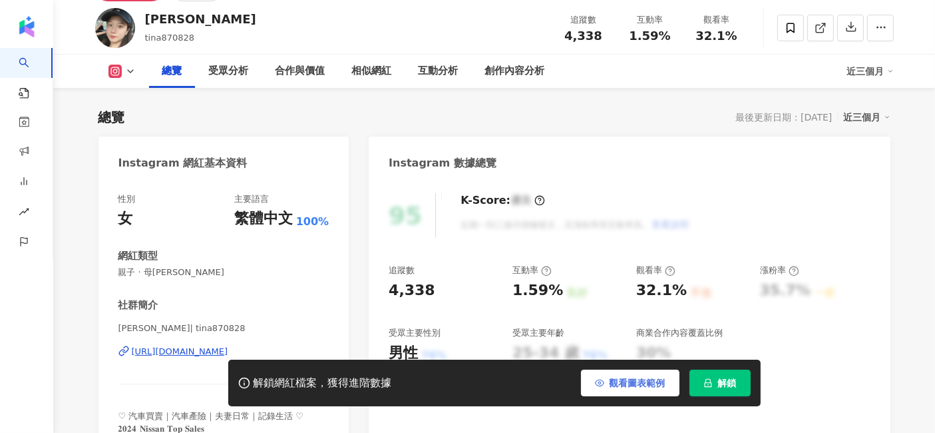
click at [648, 377] on span "觀看圖表範例" at bounding box center [638, 382] width 56 height 11
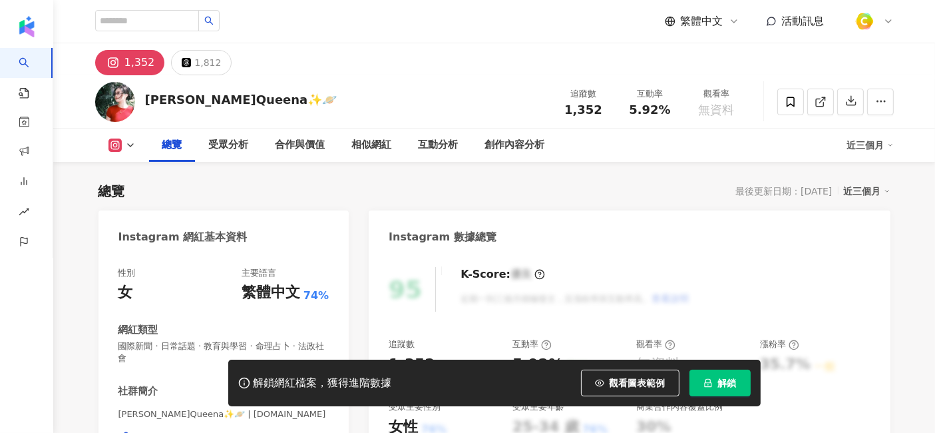
scroll to position [148, 0]
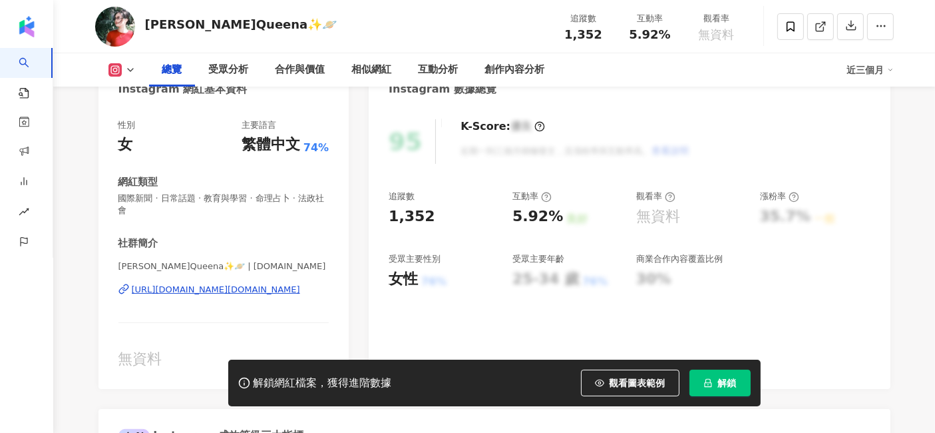
click at [238, 289] on div "https://www.instagram.com/qna.tt/" at bounding box center [216, 290] width 168 height 12
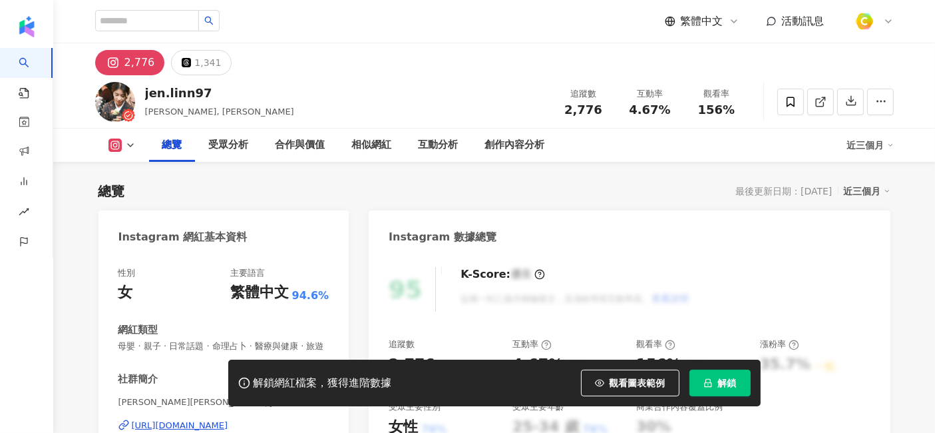
scroll to position [222, 0]
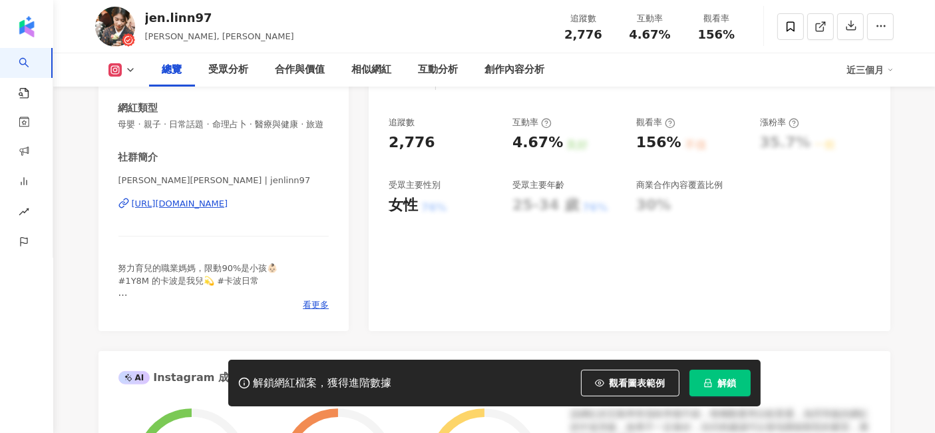
click at [228, 210] on div "https://www.instagram.com/jenlinn97/" at bounding box center [180, 204] width 97 height 12
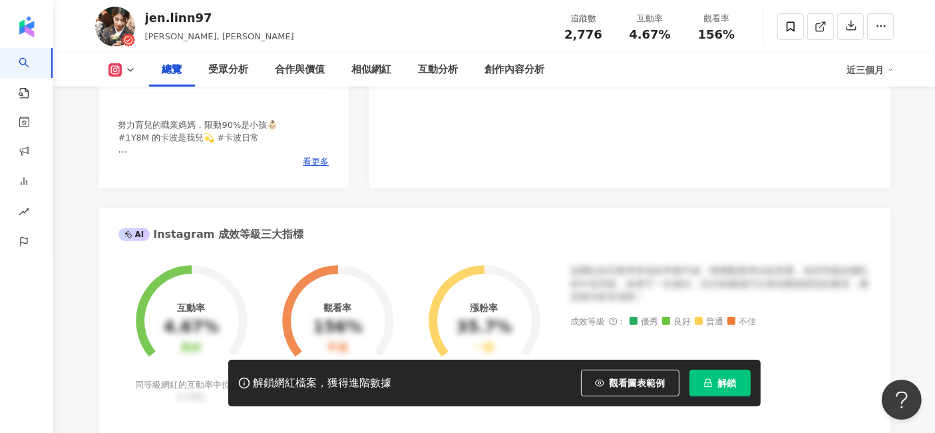
scroll to position [443, 0]
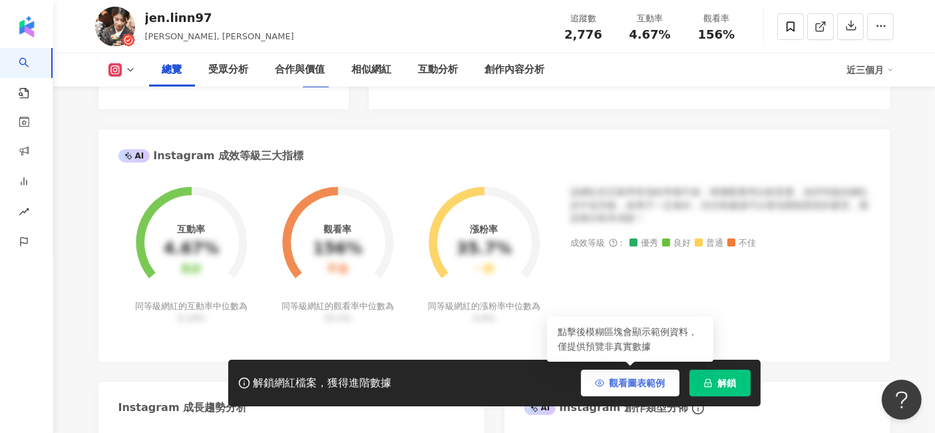
click at [616, 373] on button "觀看圖表範例" at bounding box center [630, 382] width 99 height 27
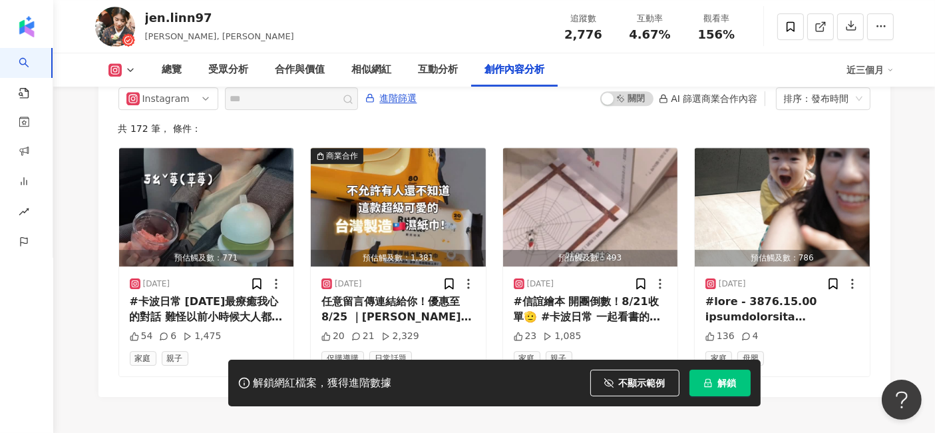
scroll to position [4164, 0]
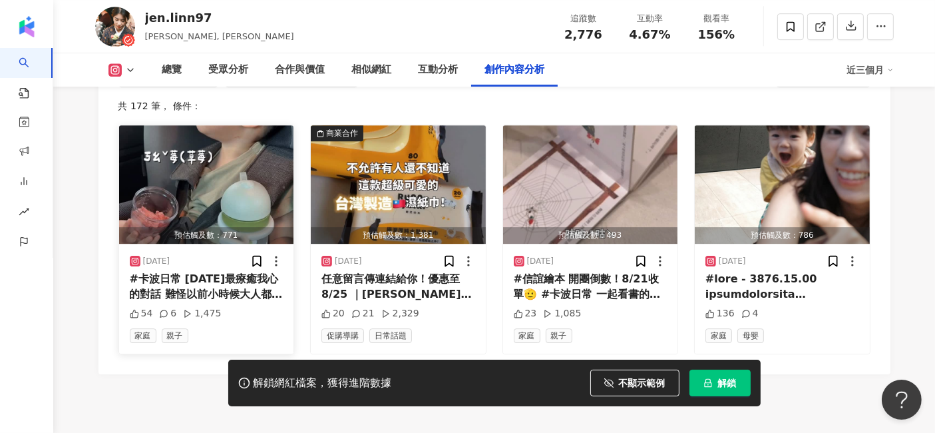
click at [242, 286] on div "#卡波日常 今天最療癒我心的對話 難怪以前小時候大人都說 把感謝掛在嘴邊的小孩才得人疼 每次聽到我都融化到不行 但講上面這句話情勒我是完全不贊同的yo😌 「你…" at bounding box center [207, 287] width 154 height 30
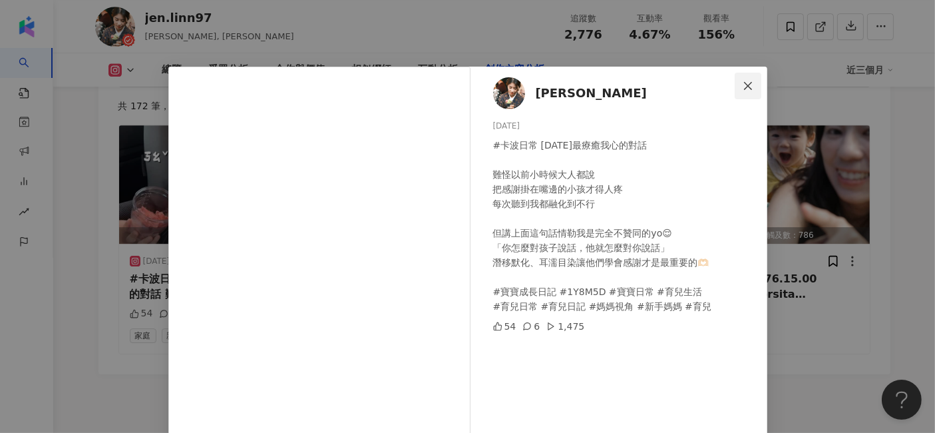
click at [743, 83] on icon "close" at bounding box center [748, 86] width 11 height 11
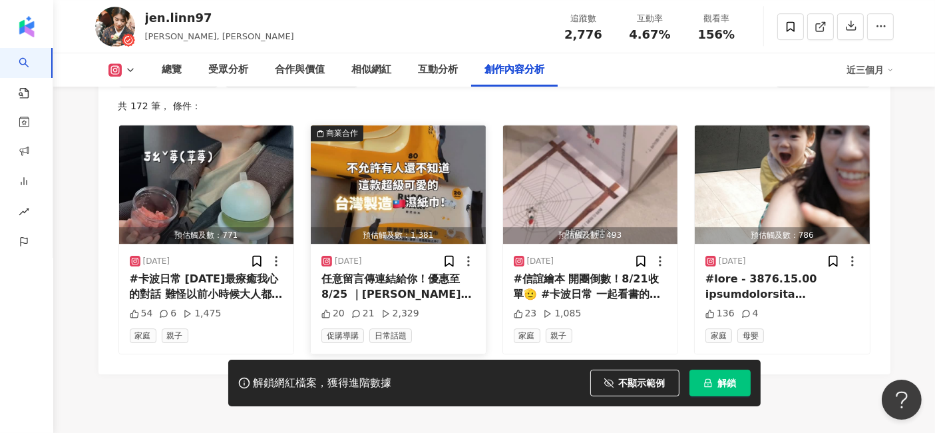
click at [395, 272] on div "任意留言傳連結給你！優惠至 8/25 ｜朗尼幼克全系列開團啦✨｜ 榮登我心目中最好看、CP值最高的濕紙巾🏆 大家真的要囤起來！ 除了【超值團結】組合外 12入…" at bounding box center [398, 287] width 154 height 30
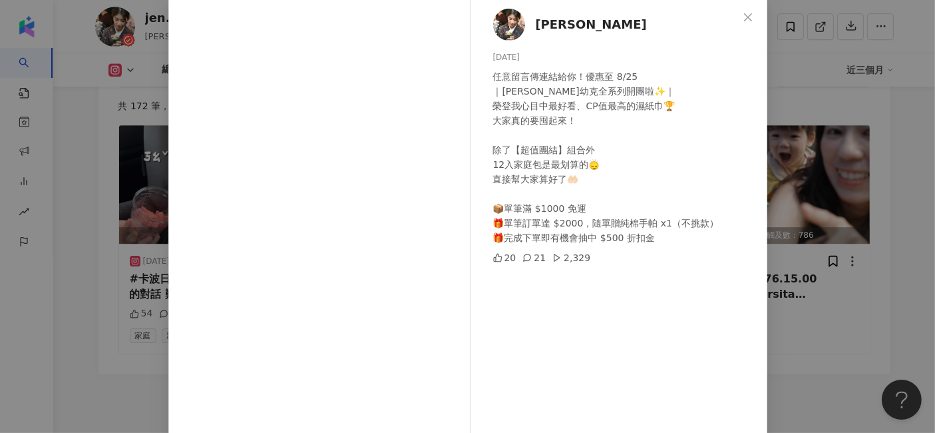
scroll to position [16, 0]
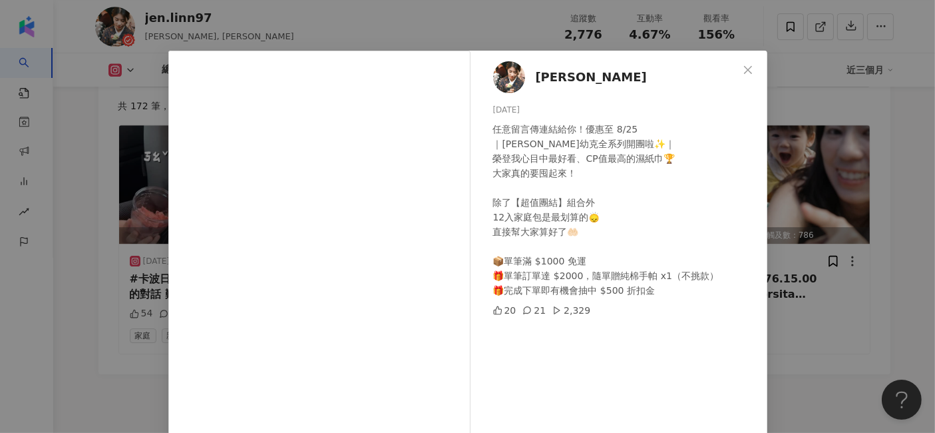
drag, startPoint x: 744, startPoint y: 65, endPoint x: 739, endPoint y: 71, distance: 7.6
click at [743, 65] on icon "close" at bounding box center [748, 70] width 11 height 11
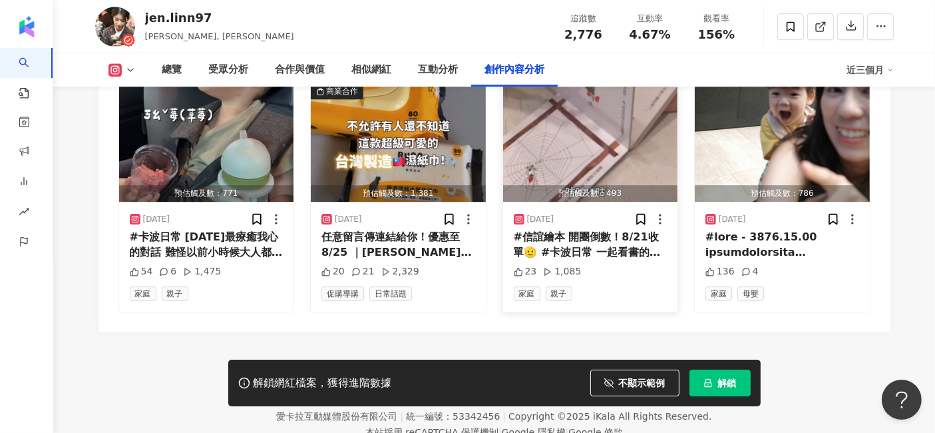
scroll to position [4238, 0]
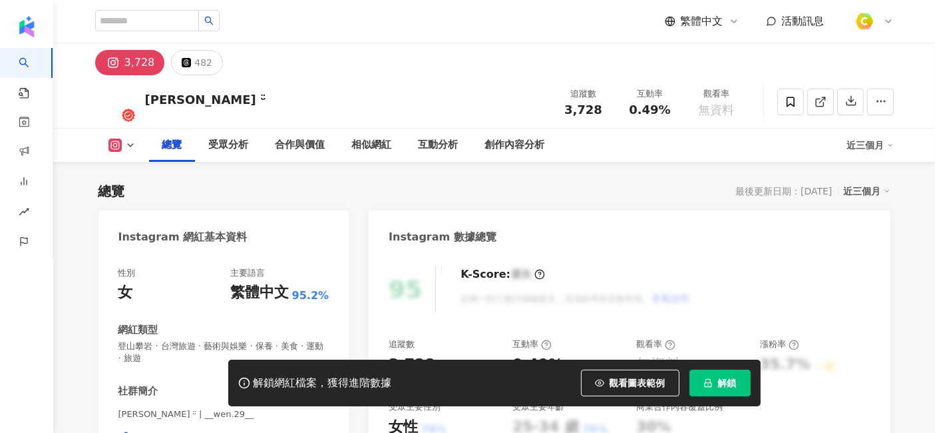
scroll to position [222, 0]
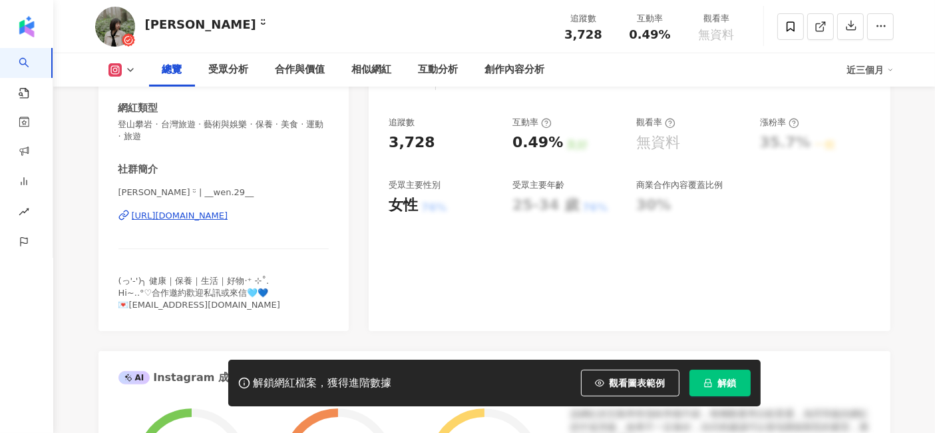
click at [228, 214] on div "[URL][DOMAIN_NAME]" at bounding box center [180, 216] width 97 height 12
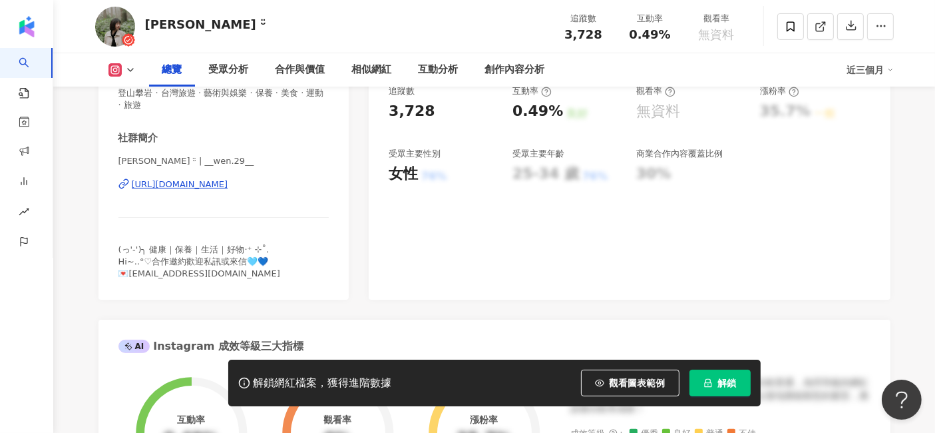
scroll to position [443, 0]
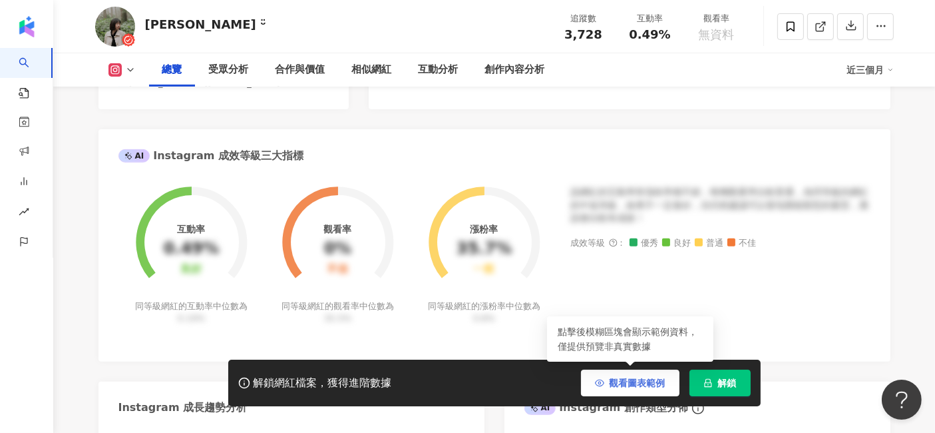
click at [627, 375] on button "觀看圖表範例" at bounding box center [630, 382] width 99 height 27
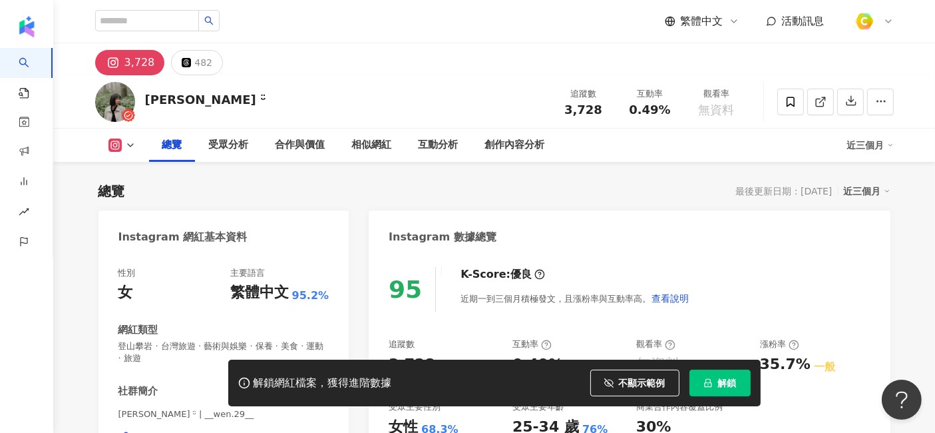
scroll to position [148, 0]
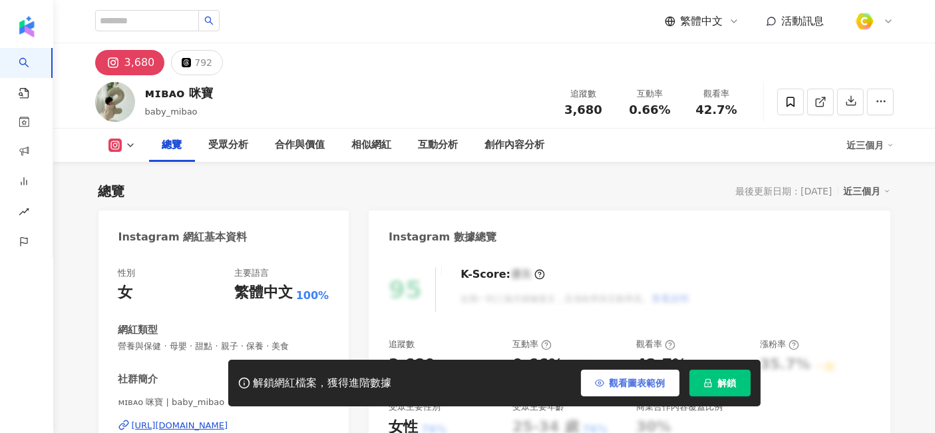
click at [639, 383] on span "觀看圖表範例" at bounding box center [638, 382] width 56 height 11
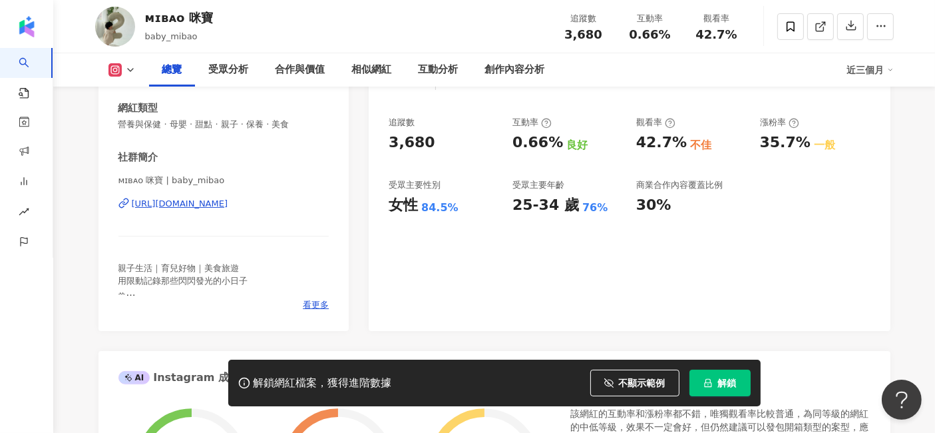
click at [228, 200] on div "https://www.instagram.com/baby_mibao/" at bounding box center [180, 204] width 97 height 12
click at [617, 377] on button "不顯示範例" at bounding box center [634, 382] width 89 height 27
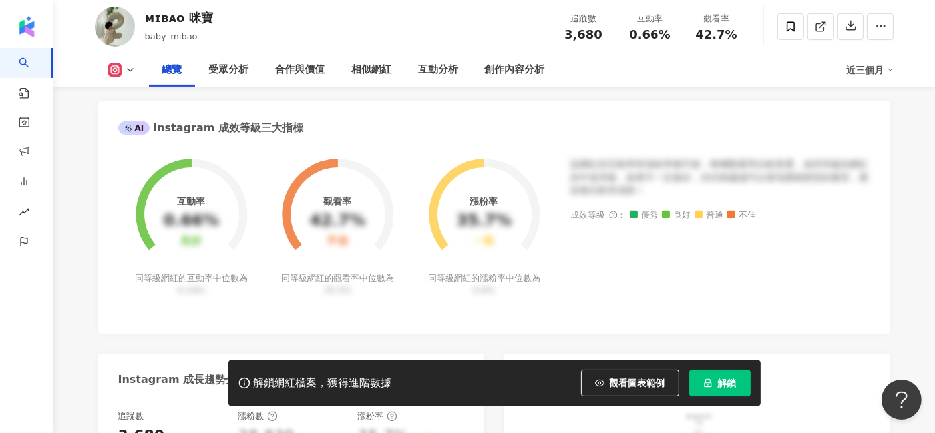
scroll to position [517, 0]
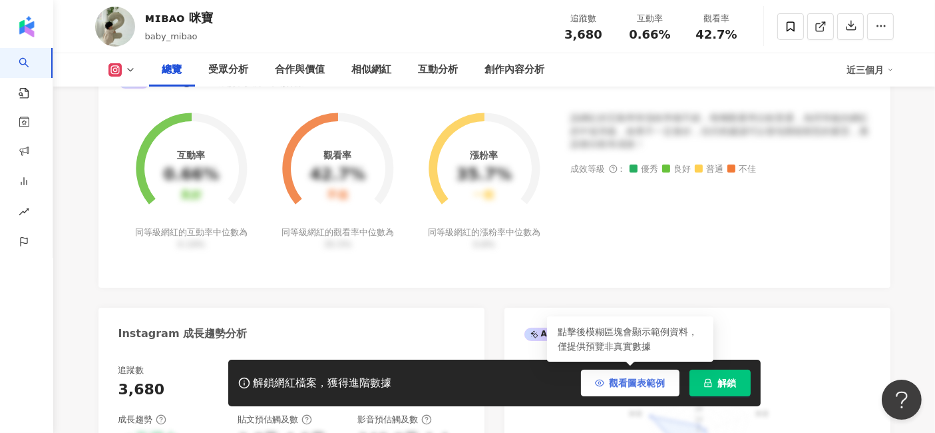
click at [646, 379] on span "觀看圖表範例" at bounding box center [638, 382] width 56 height 11
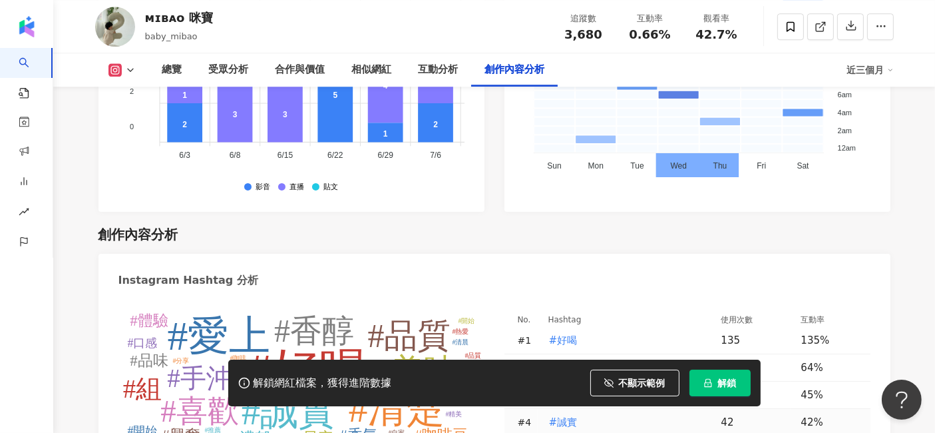
scroll to position [4141, 0]
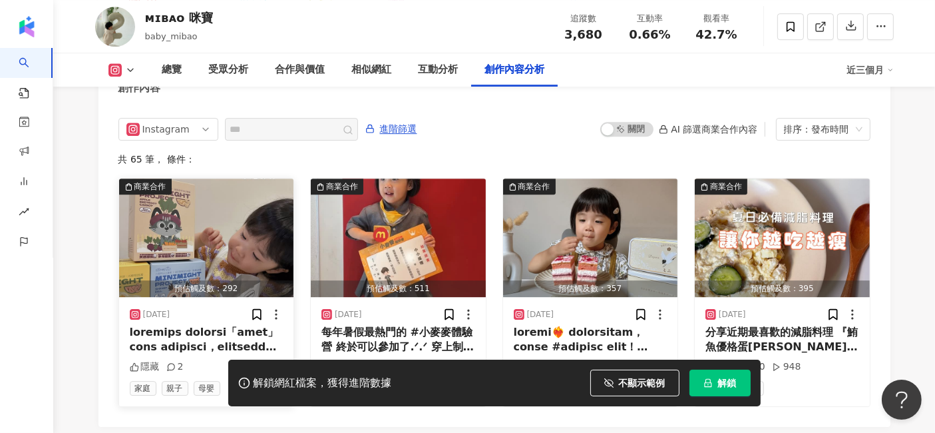
click at [262, 325] on div at bounding box center [207, 340] width 154 height 30
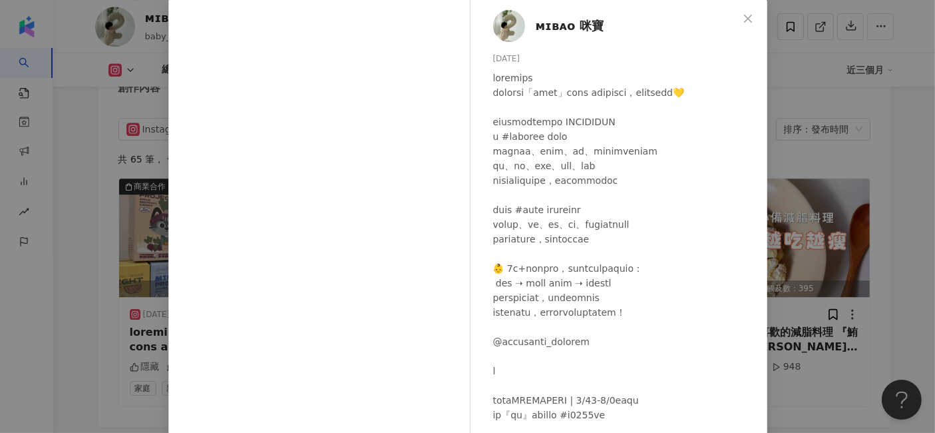
scroll to position [0, 0]
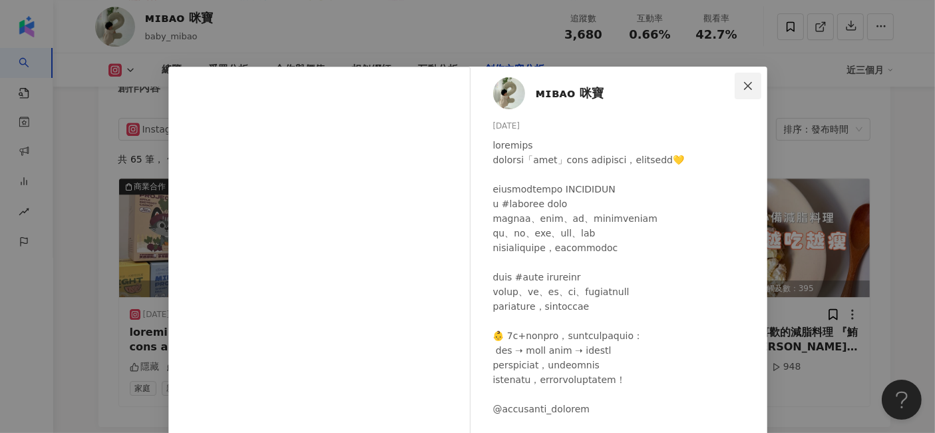
click at [743, 88] on icon "close" at bounding box center [748, 86] width 11 height 11
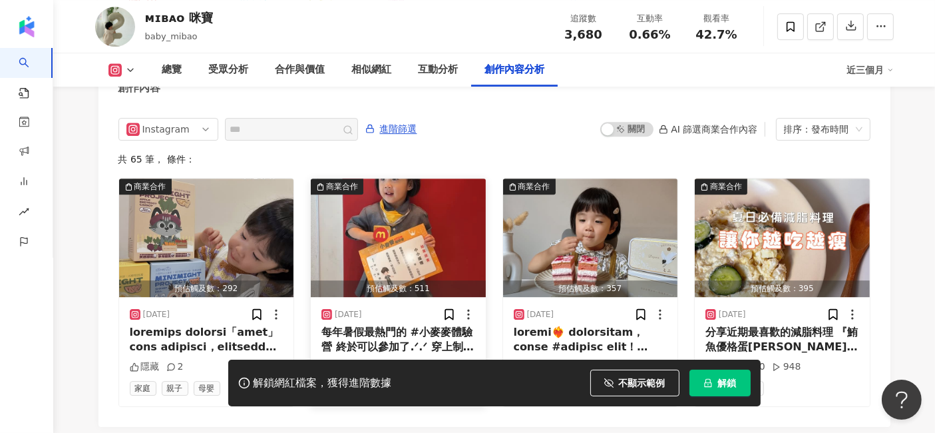
click at [409, 325] on div "每年暑假最熱門的 #小麥麥體驗營 終於可以參加了.ᐟ.ᐟ 穿上制服的小小孩們實在太可愛 直接燒光相機記憶體♡ 今年報名的職業類別是：小小經理 迎賓、倒飲料、剷…" at bounding box center [398, 340] width 154 height 30
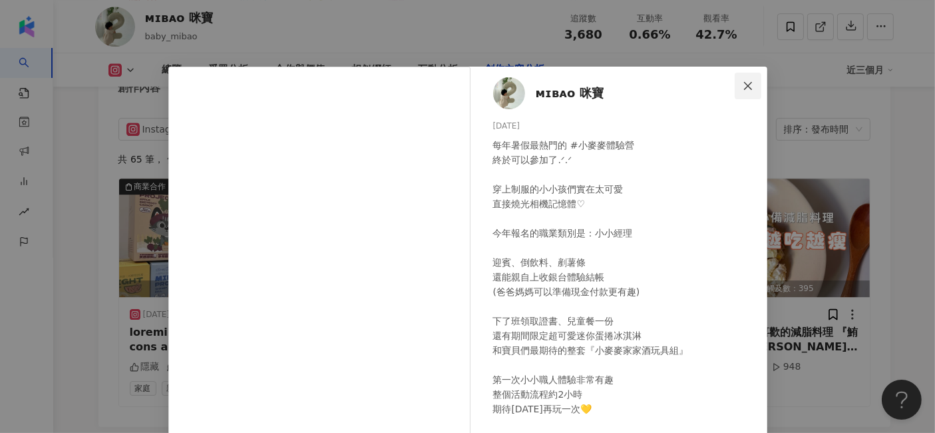
click at [751, 79] on button "Close" at bounding box center [748, 86] width 27 height 27
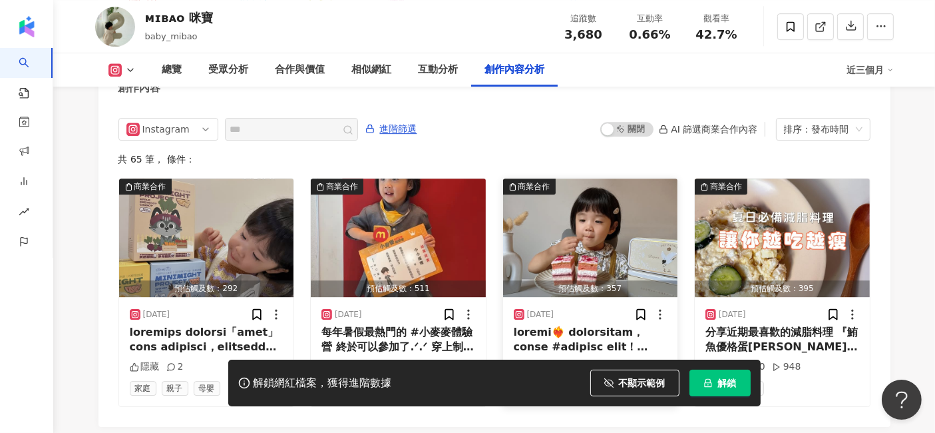
click at [549, 325] on div at bounding box center [591, 340] width 154 height 30
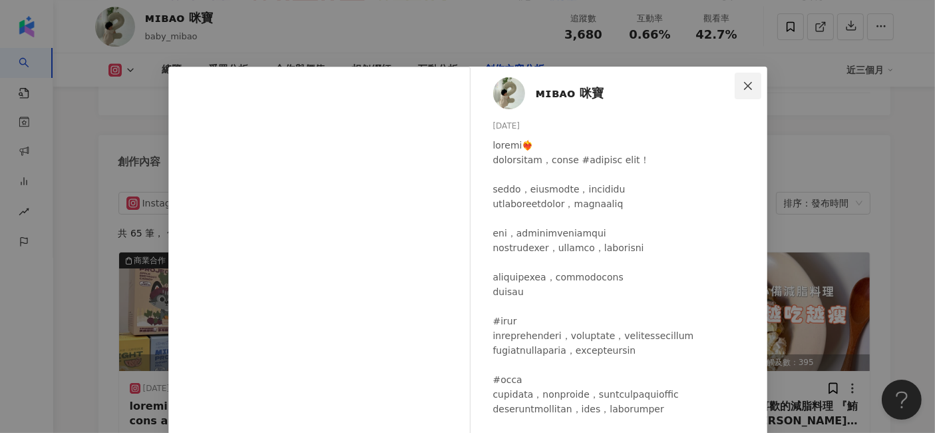
click at [749, 90] on span "Close" at bounding box center [748, 86] width 27 height 11
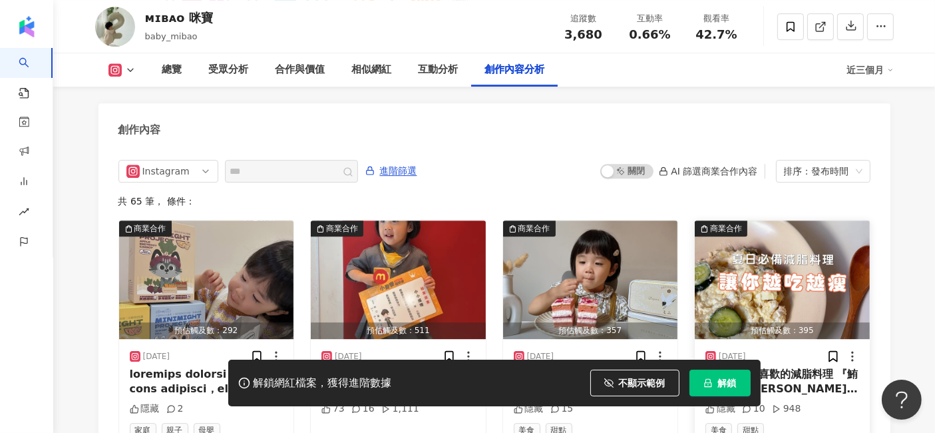
scroll to position [4141, 0]
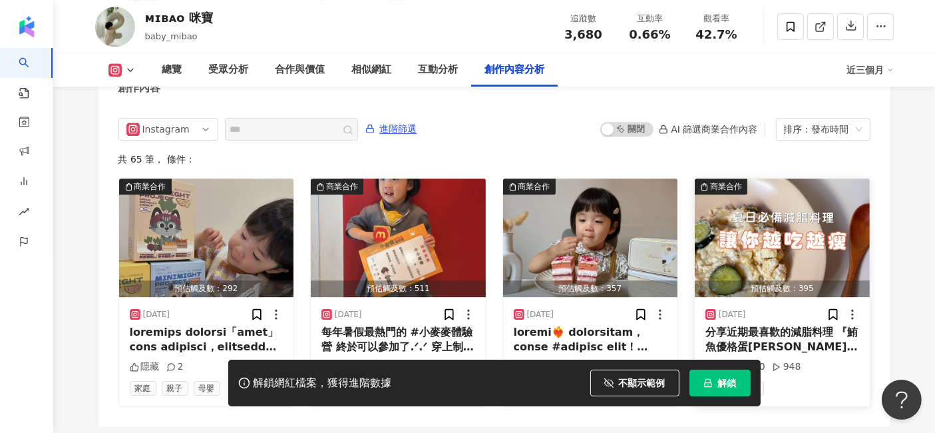
click at [750, 325] on div "分享近期最喜歡的減脂料理 『鮪魚優格蛋沙拉』 做法非常簡單 馬鈴薯🥔和蛋🥚一起放電鍋蒸熟 將所有配料通通切塊倒進容器中，再加入水煮鮪魚 （這邊要注意一定要用水…" at bounding box center [782, 340] width 154 height 30
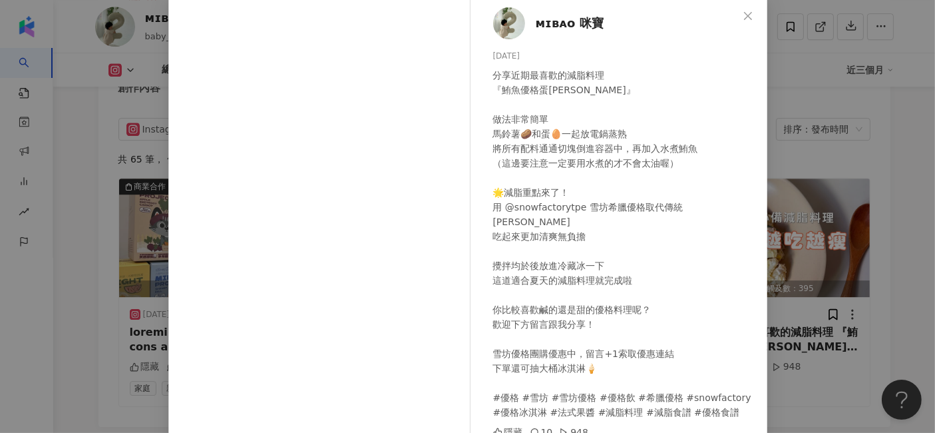
scroll to position [0, 0]
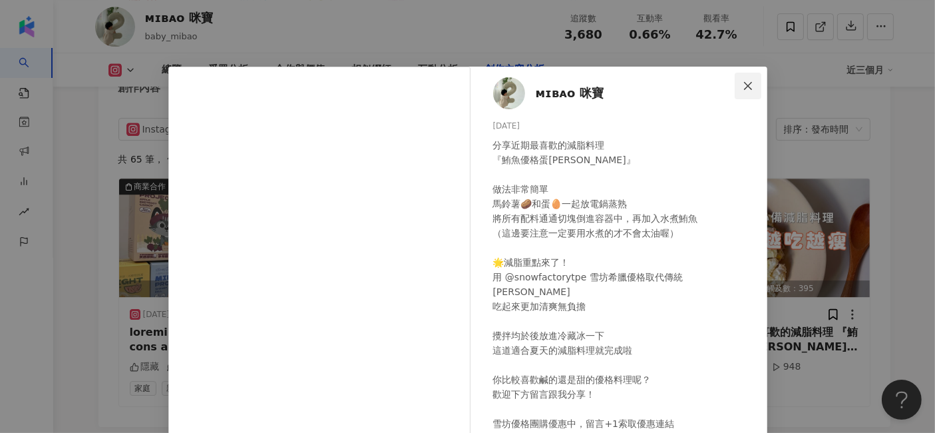
click at [743, 81] on icon "close" at bounding box center [748, 86] width 11 height 11
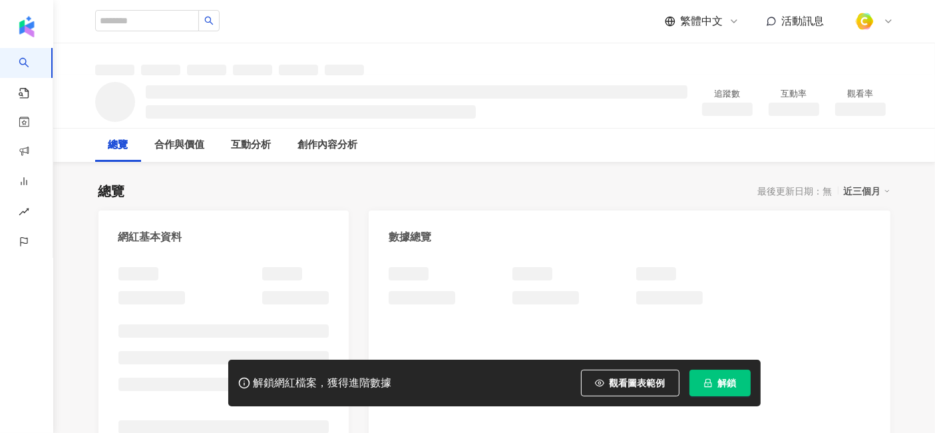
click at [612, 374] on button "觀看圖表範例" at bounding box center [630, 382] width 99 height 27
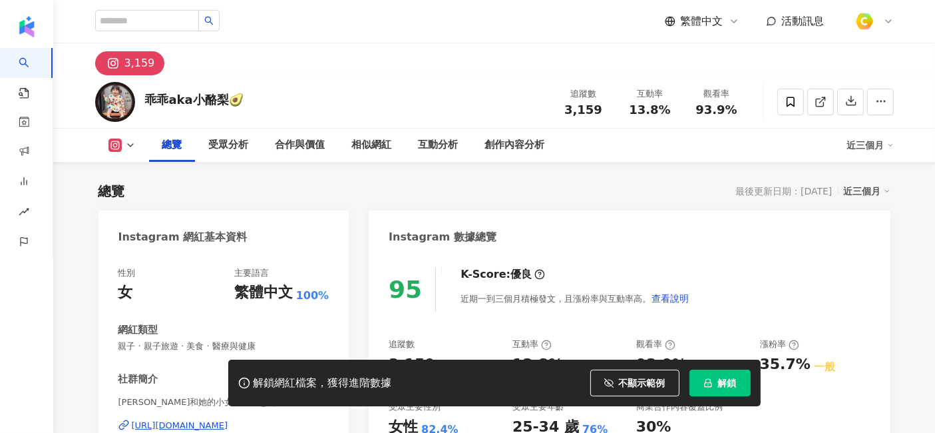
scroll to position [222, 0]
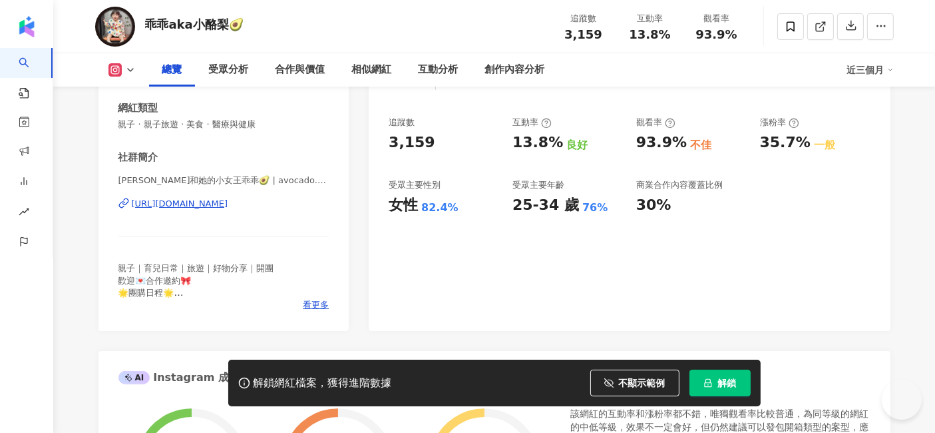
click at [228, 204] on div "https://www.instagram.com/avocado.324/" at bounding box center [180, 204] width 97 height 12
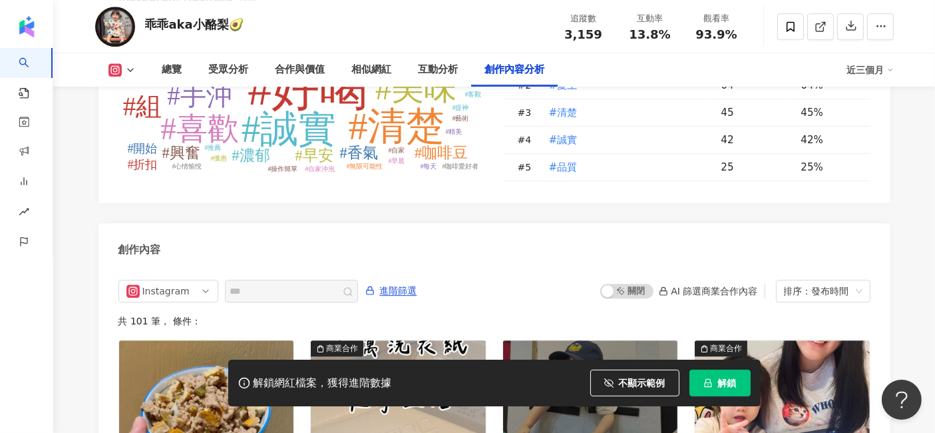
scroll to position [4141, 0]
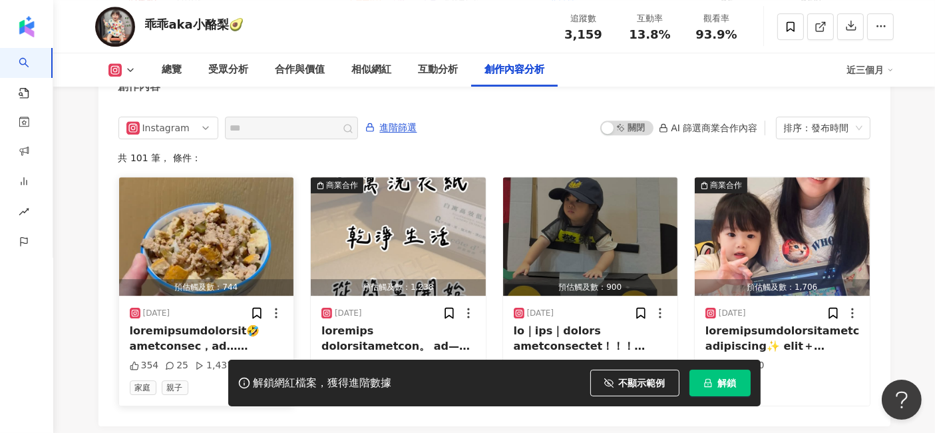
click at [243, 329] on div at bounding box center [207, 338] width 154 height 30
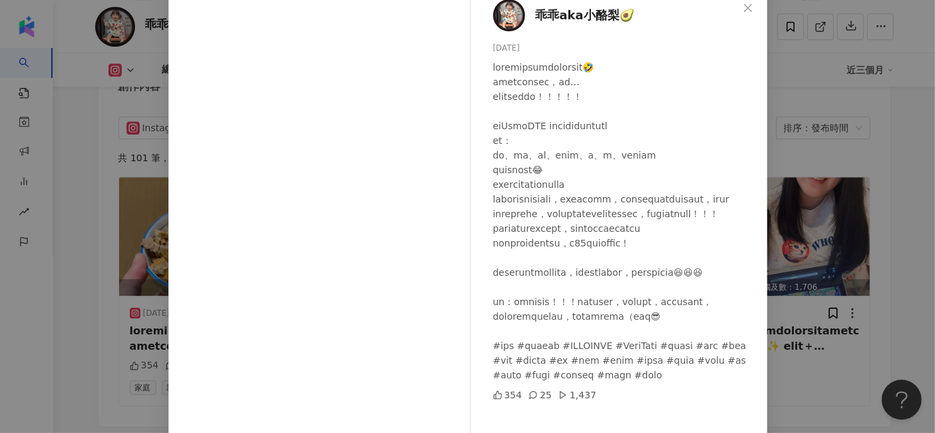
scroll to position [0, 0]
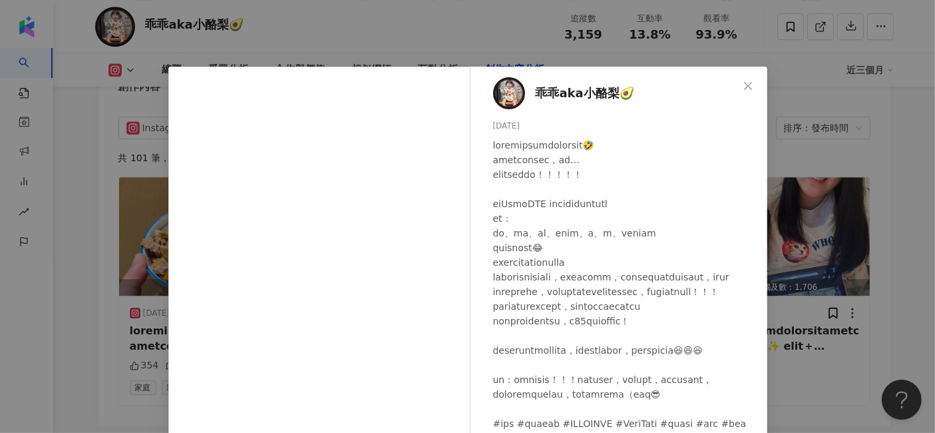
click at [745, 87] on icon "close" at bounding box center [748, 86] width 11 height 11
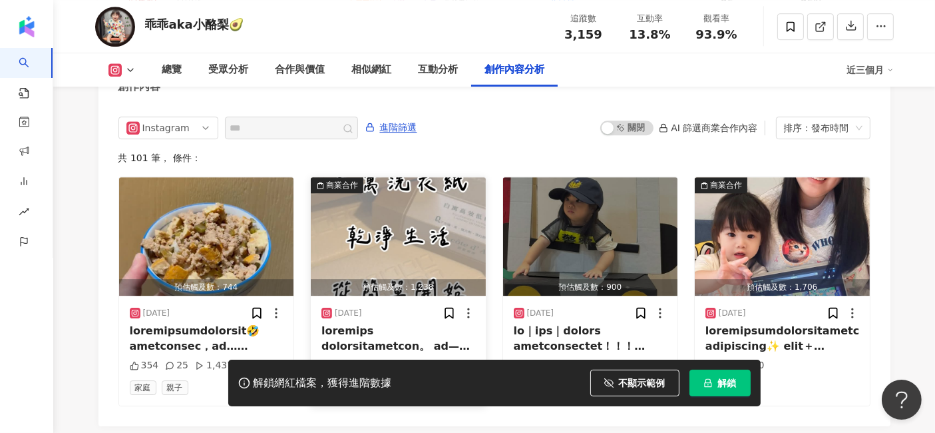
click at [411, 323] on div at bounding box center [398, 338] width 154 height 30
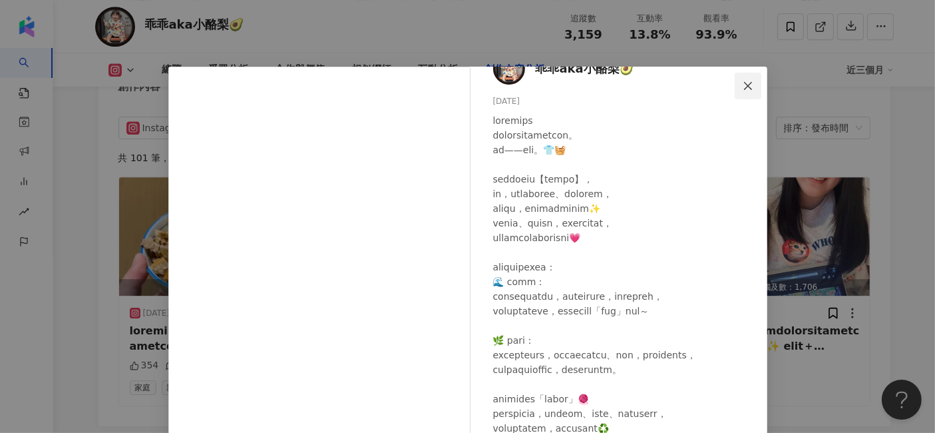
click at [751, 89] on span "Close" at bounding box center [748, 86] width 27 height 11
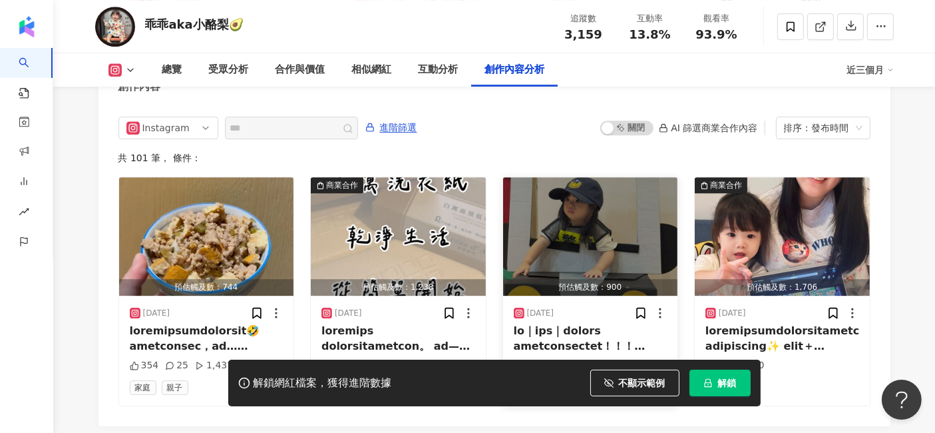
click at [585, 329] on div at bounding box center [591, 338] width 154 height 30
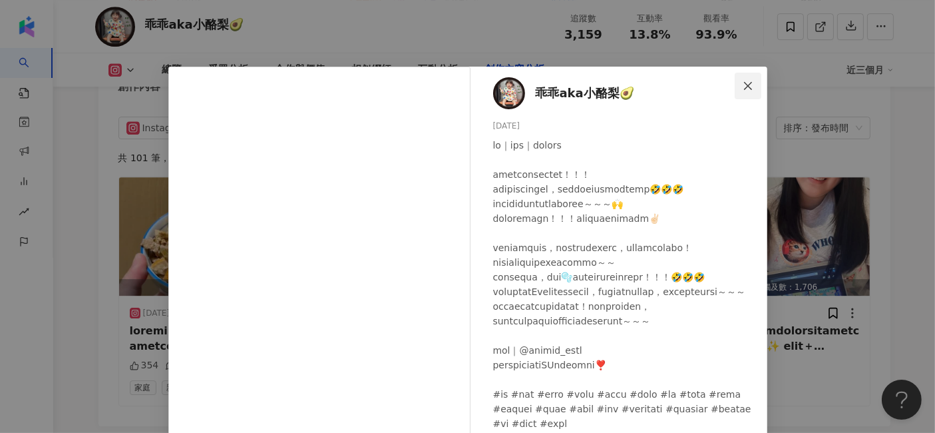
click at [735, 84] on span "Close" at bounding box center [748, 86] width 27 height 11
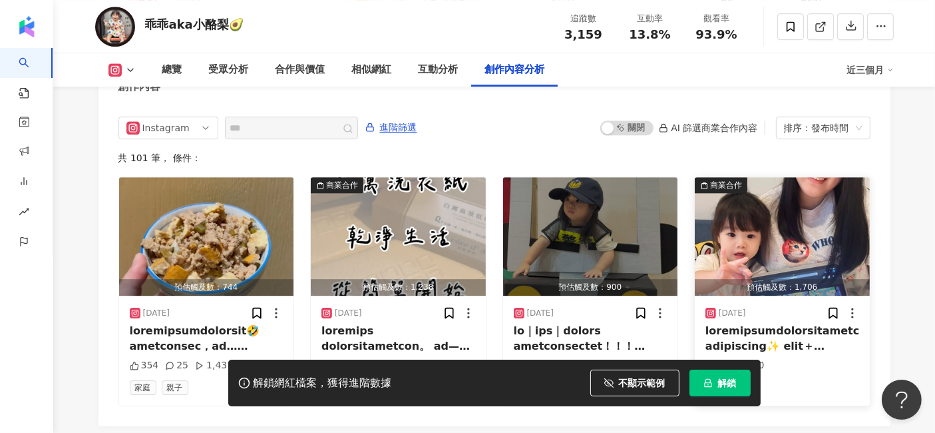
click at [751, 328] on div at bounding box center [782, 338] width 154 height 30
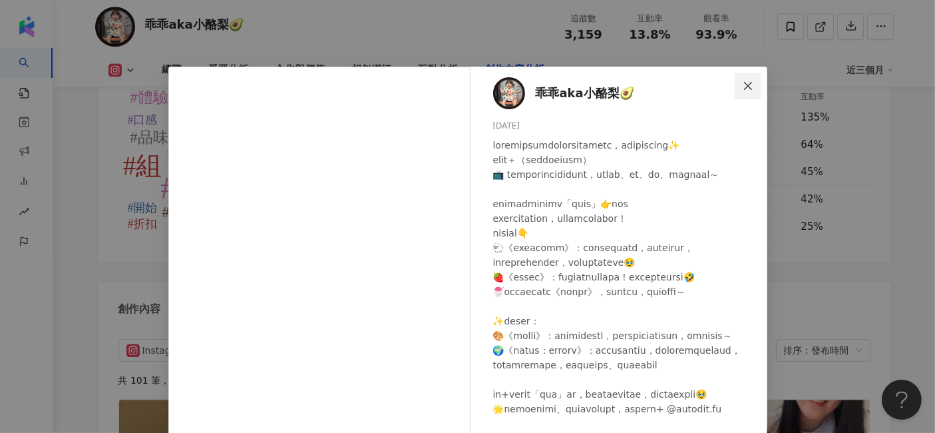
click at [743, 87] on icon "close" at bounding box center [748, 86] width 11 height 11
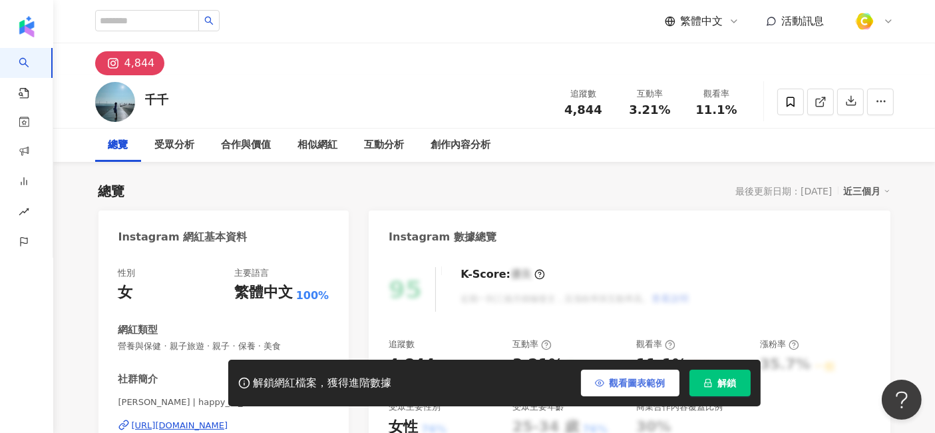
click at [633, 385] on span "觀看圖表範例" at bounding box center [638, 382] width 56 height 11
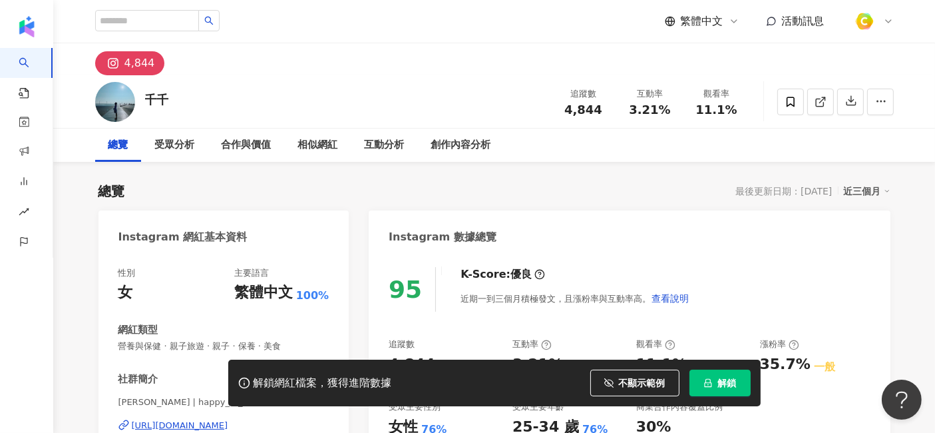
click at [228, 419] on div "https://www.instagram.com/happy_to_me413/" at bounding box center [180, 425] width 97 height 12
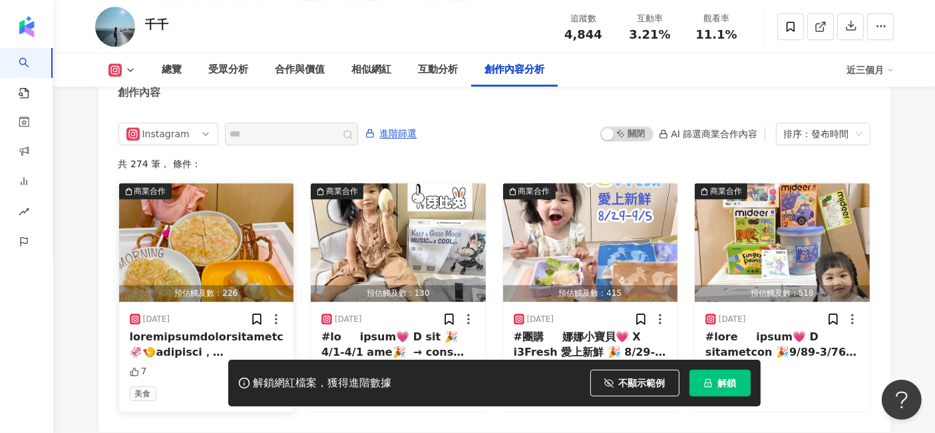
scroll to position [4270, 0]
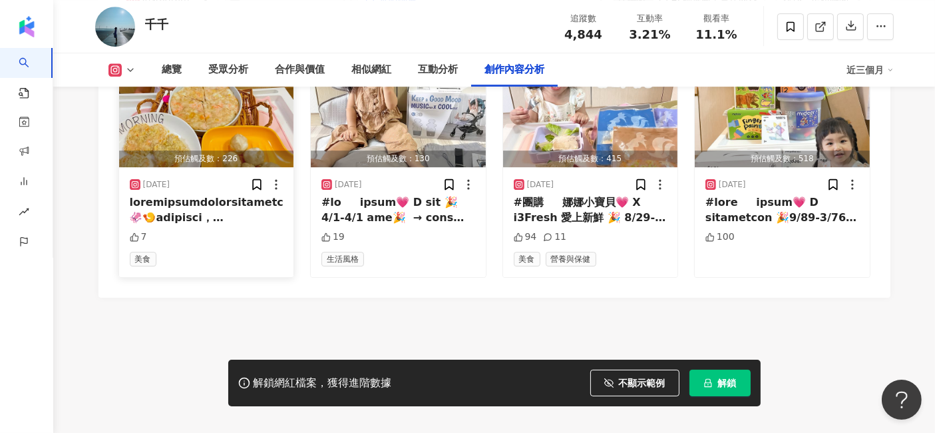
click at [222, 212] on div at bounding box center [207, 210] width 154 height 30
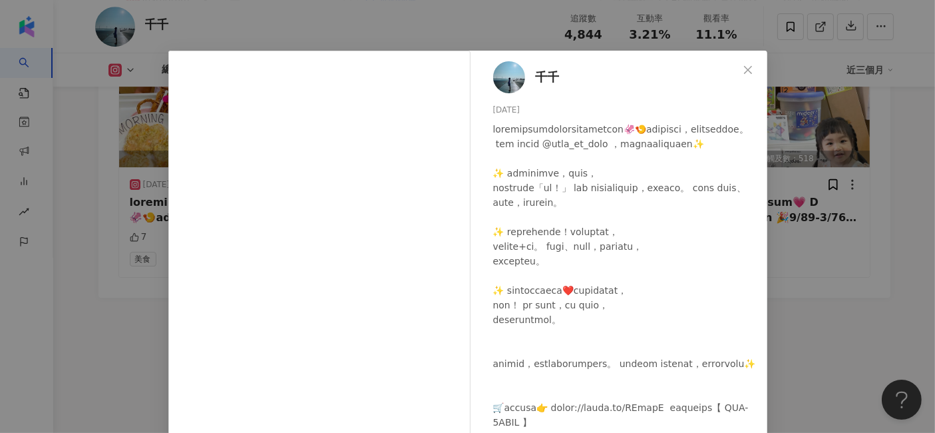
scroll to position [0, 0]
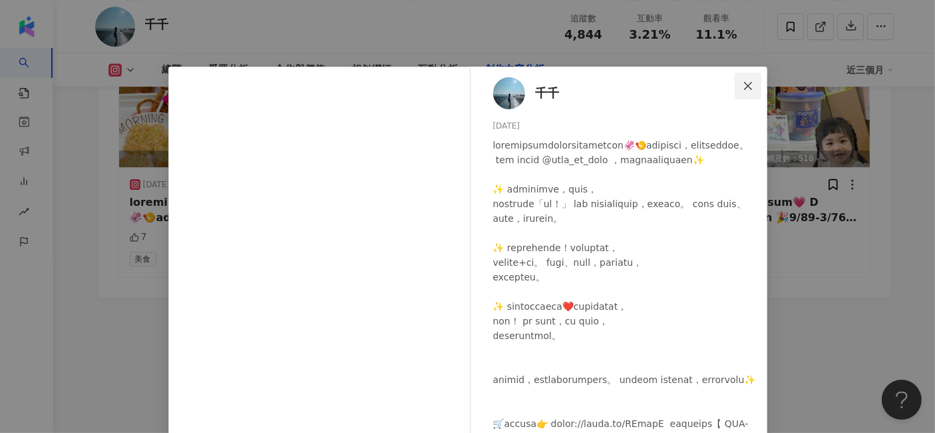
click at [745, 85] on icon "close" at bounding box center [748, 86] width 11 height 11
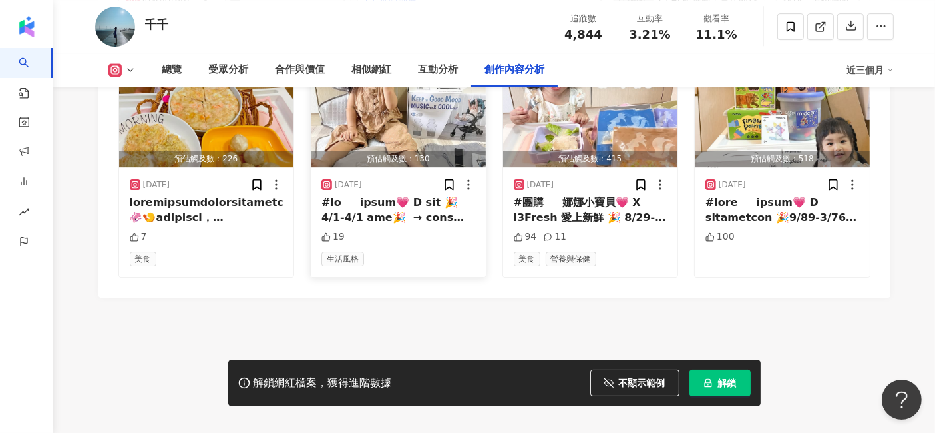
click at [446, 209] on div at bounding box center [398, 210] width 154 height 30
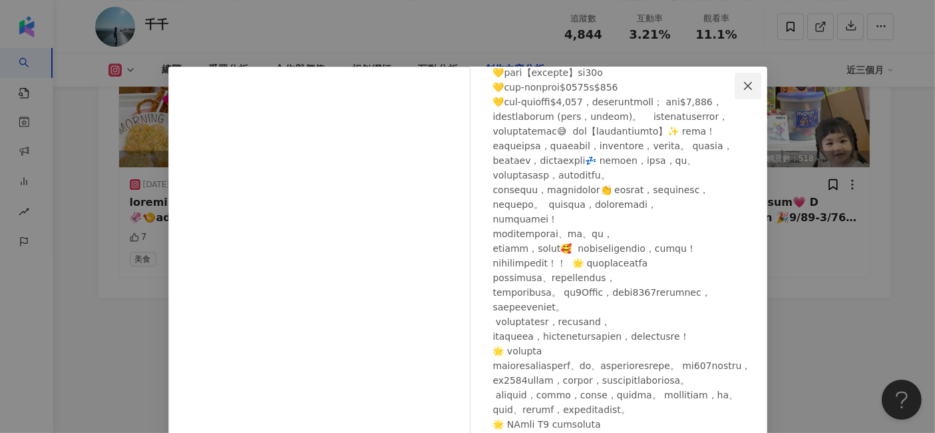
click at [743, 88] on icon "close" at bounding box center [748, 86] width 11 height 11
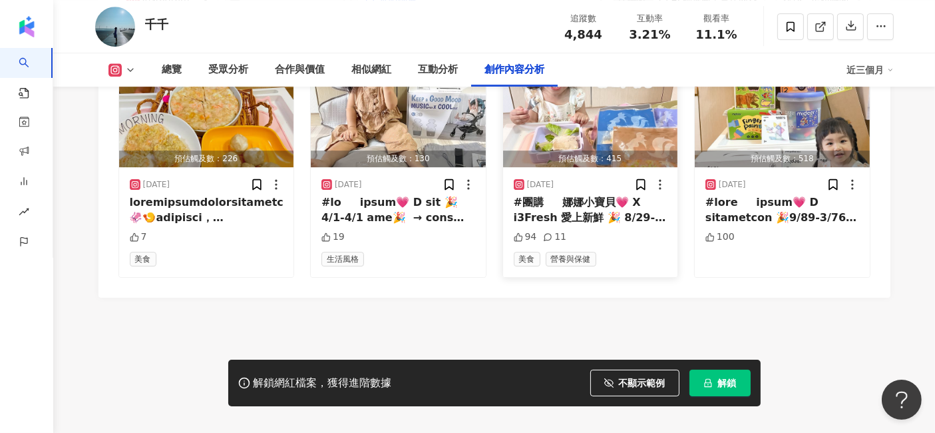
click at [629, 208] on div "#團購     娜娜小寶貝💗 X i3Fresh 愛上新鮮 🎉 8/29-9/5 開團中🎉  → 團購連結 （ig 首頁或留言+1傳給你😊) https://…" at bounding box center [591, 210] width 154 height 30
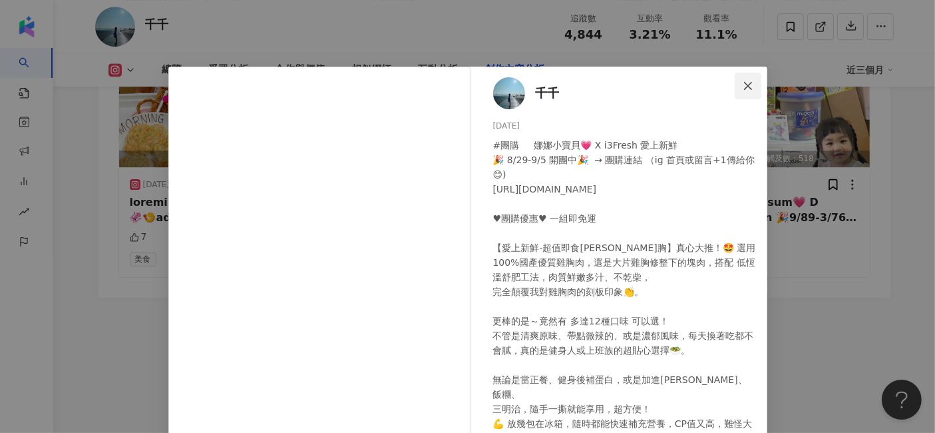
click at [744, 87] on icon "close" at bounding box center [748, 85] width 8 height 8
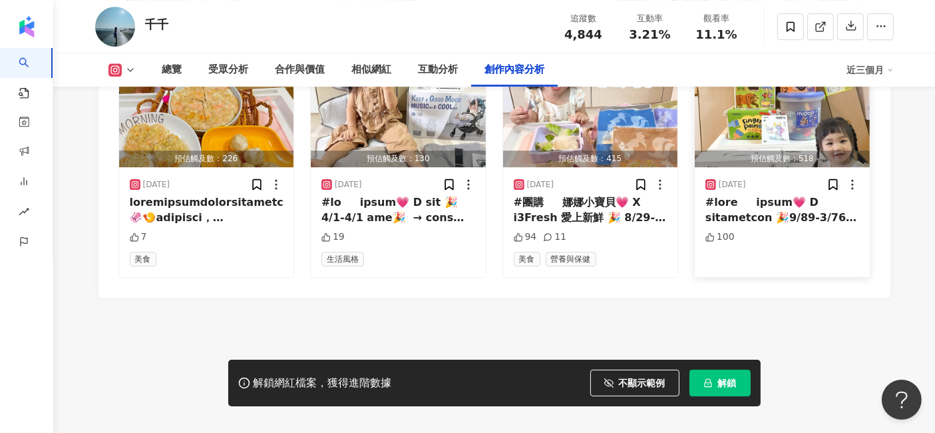
click at [787, 204] on div at bounding box center [782, 210] width 154 height 30
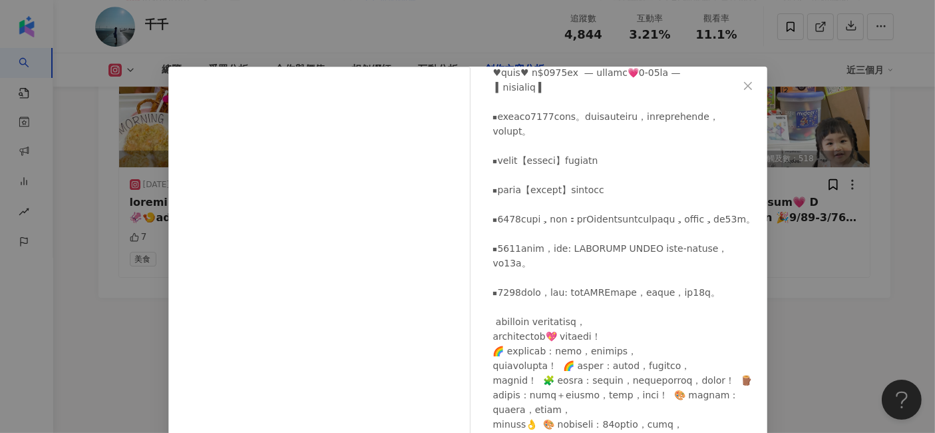
scroll to position [234, 0]
click at [743, 84] on icon "close" at bounding box center [748, 86] width 11 height 11
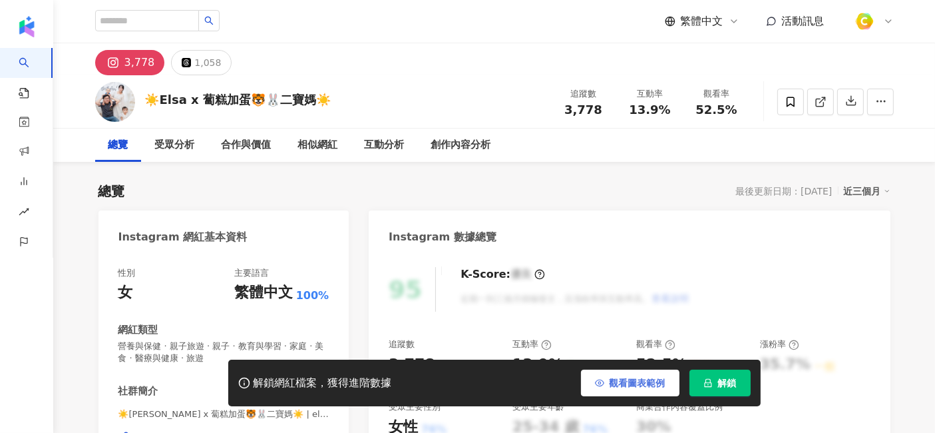
click at [612, 377] on span "觀看圖表範例" at bounding box center [638, 382] width 56 height 11
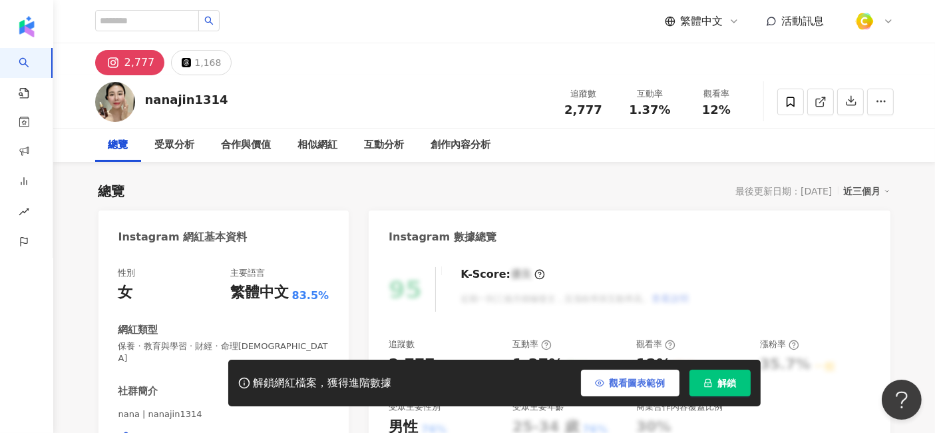
click at [630, 377] on span "觀看圖表範例" at bounding box center [638, 382] width 56 height 11
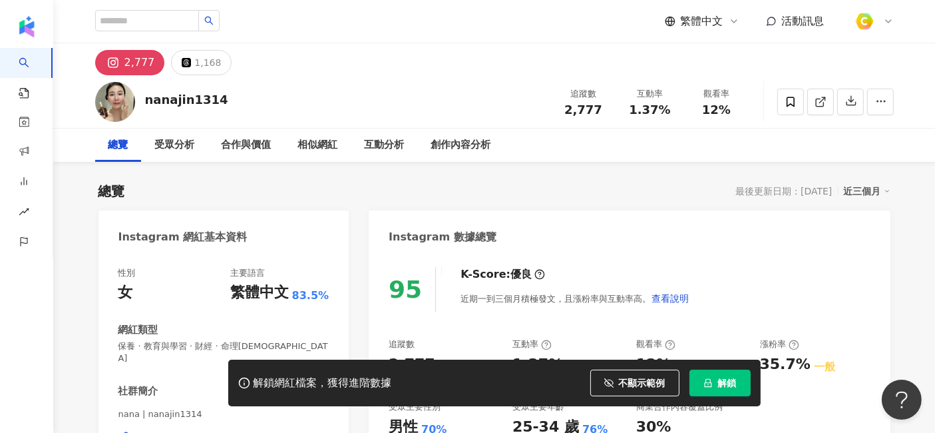
click at [228, 431] on div "[URL][DOMAIN_NAME]" at bounding box center [180, 437] width 97 height 12
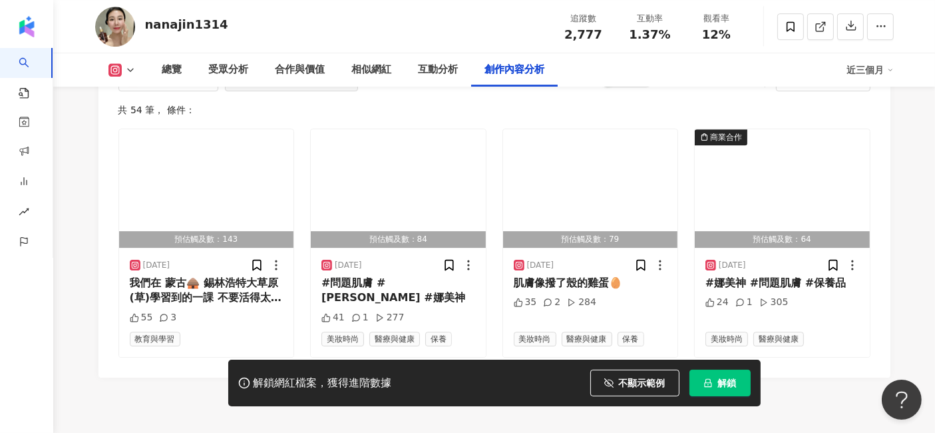
scroll to position [4215, 0]
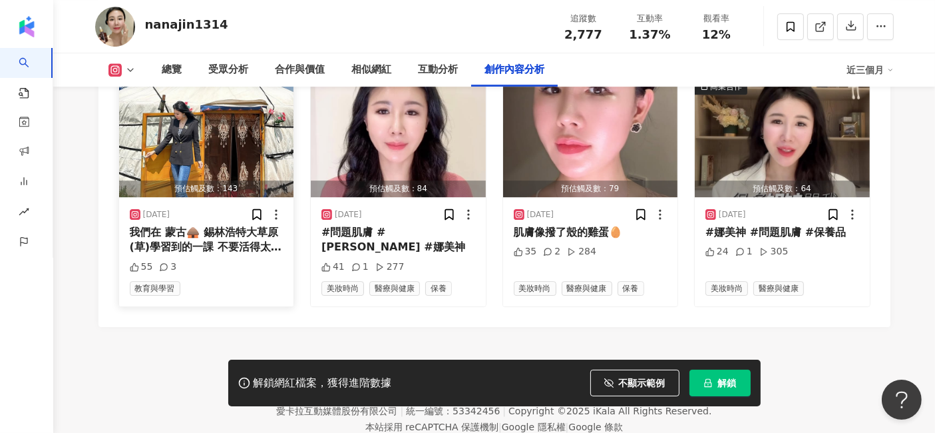
click at [241, 226] on div "我們在 蒙古🛖 錫林浩特大草原(草)學習到的一課 不要活得太用力，凡事放鬆，事緩則圓，心緩則安，從容不迫、舉止優雅、態度堅定，語氣緩和，反而更有力量💪 #娜美…" at bounding box center [207, 240] width 154 height 30
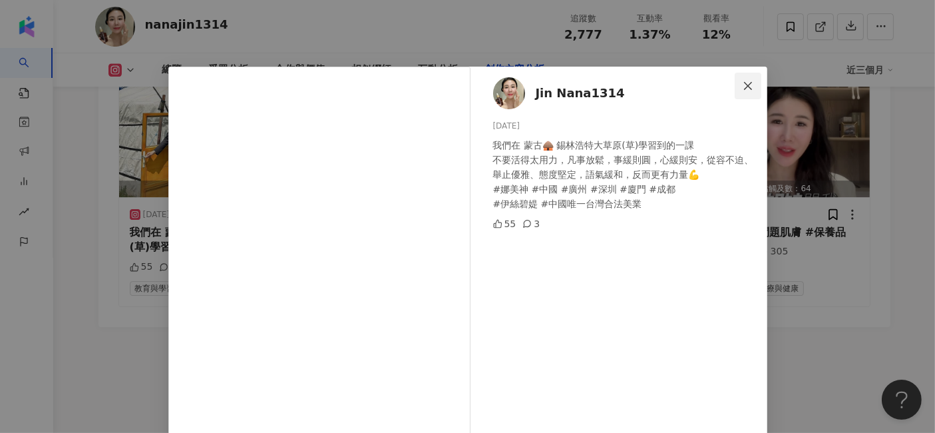
click at [743, 85] on icon "close" at bounding box center [748, 86] width 11 height 11
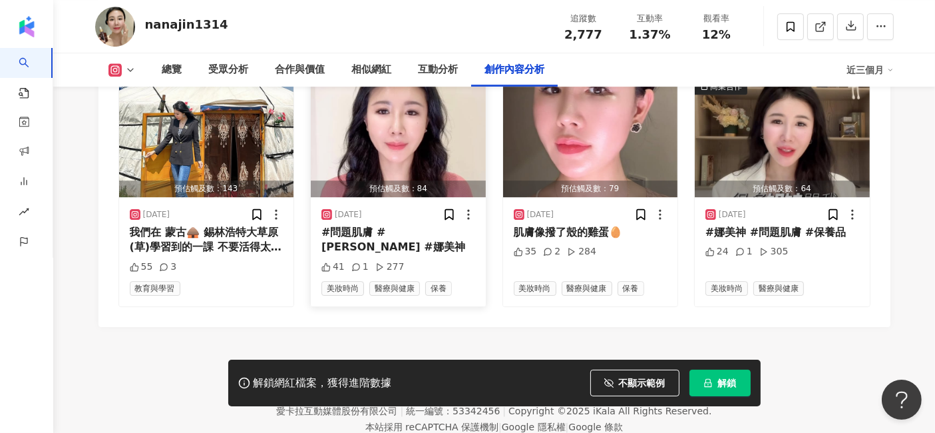
click at [453, 225] on div "#問題肌膚 #[PERSON_NAME] #娜美神" at bounding box center [398, 240] width 154 height 30
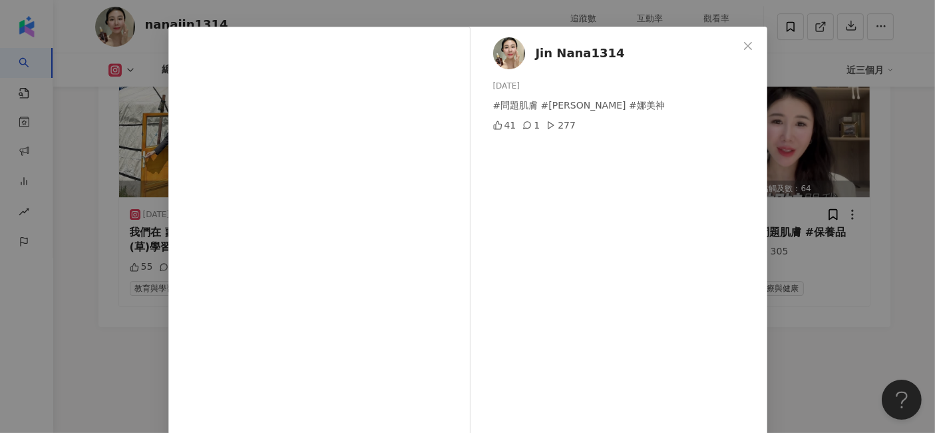
scroll to position [0, 0]
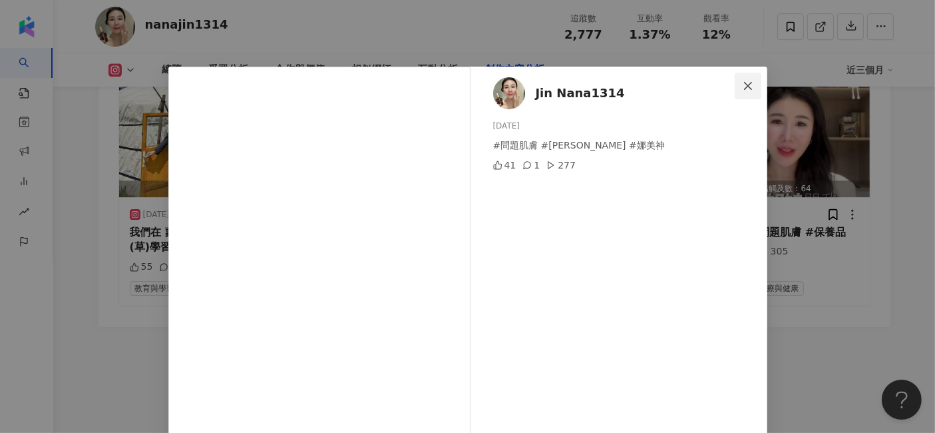
click at [751, 88] on span "Close" at bounding box center [748, 86] width 27 height 11
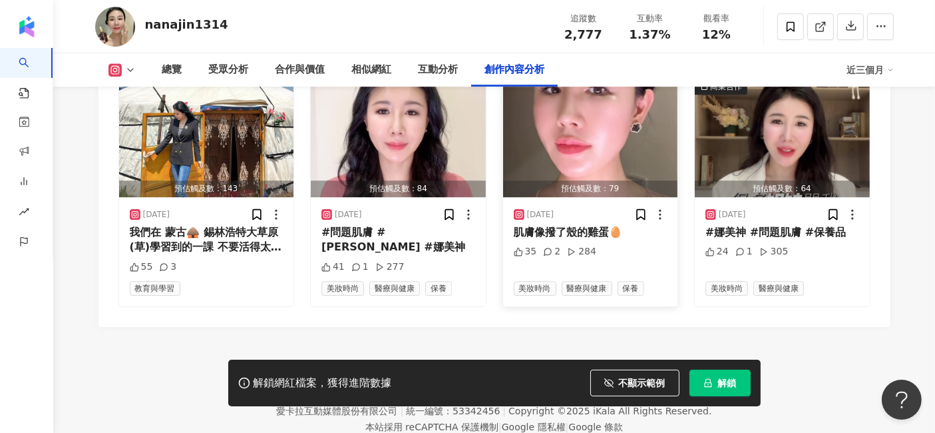
click at [603, 225] on div "肌膚像撥了殼的雞蛋🥚" at bounding box center [591, 232] width 154 height 15
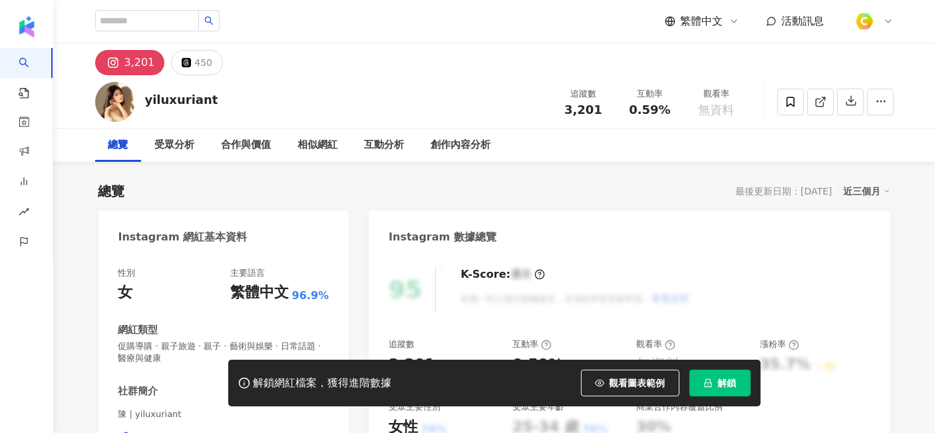
scroll to position [74, 0]
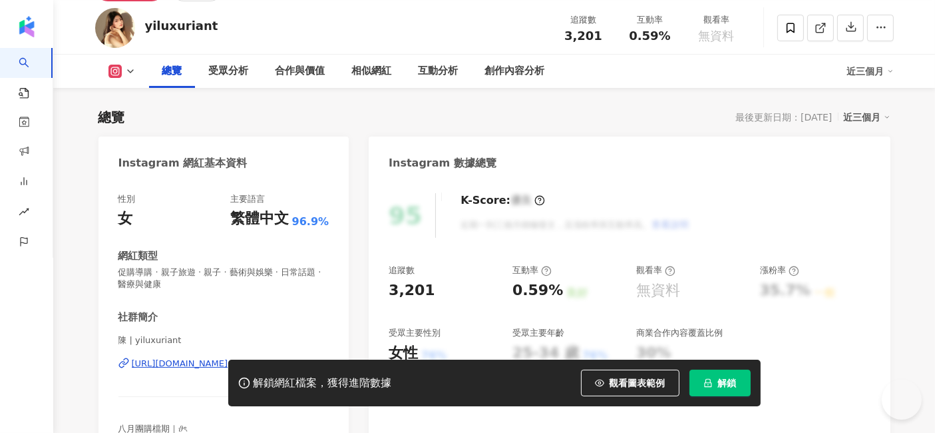
click at [190, 365] on div "解鎖網紅檔案，獲得進階數據 觀看圖表範例 解鎖" at bounding box center [467, 382] width 935 height 47
click at [198, 300] on div "性別 女 主要語言 繁體中文 96.9% 網紅類型 促購導購 · 親子旅遊 · 親子 · 藝術與娛樂 · 日常話題 · 醫療與健康 社群簡介 陳 | yilu…" at bounding box center [223, 332] width 211 height 278
click at [187, 361] on div "解鎖網紅檔案，獲得進階數據 觀看圖表範例 解鎖" at bounding box center [467, 382] width 935 height 47
click at [203, 367] on div "解鎖網紅檔案，獲得進階數據 觀看圖表範例 解鎖" at bounding box center [467, 382] width 935 height 47
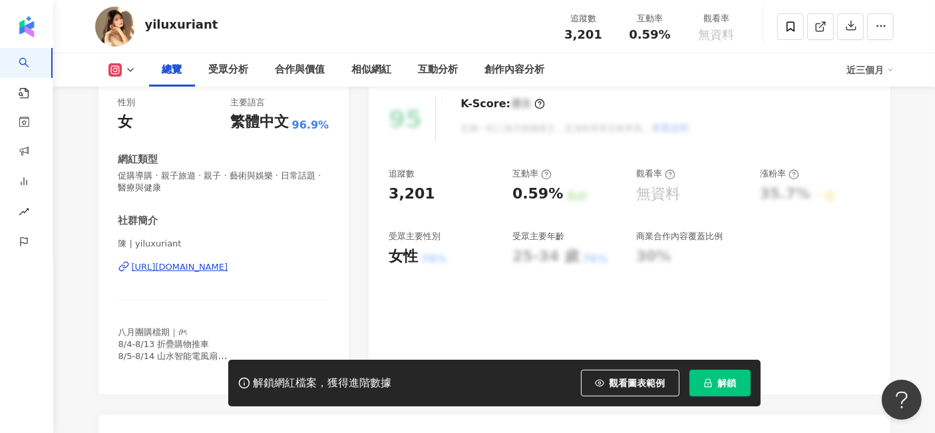
scroll to position [148, 0]
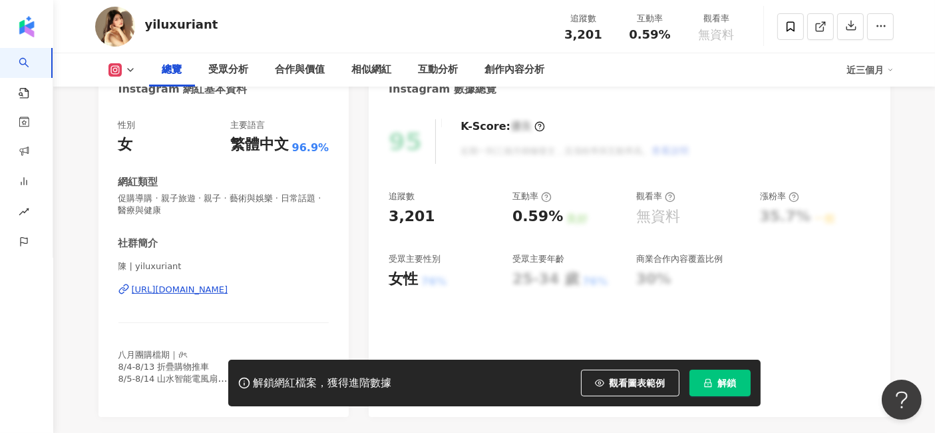
click at [228, 288] on div "https://www.instagram.com/yiluxuriant/" at bounding box center [180, 290] width 97 height 12
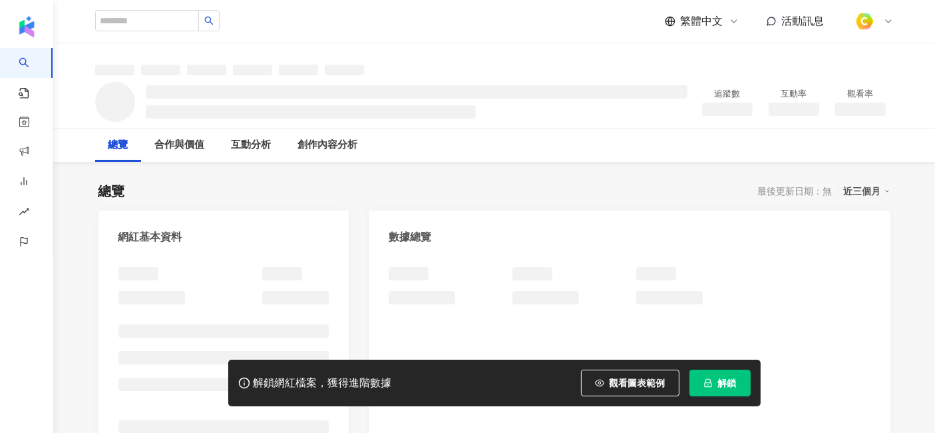
click at [604, 386] on button "觀看圖表範例" at bounding box center [630, 382] width 99 height 27
